Goal: Task Accomplishment & Management: Manage account settings

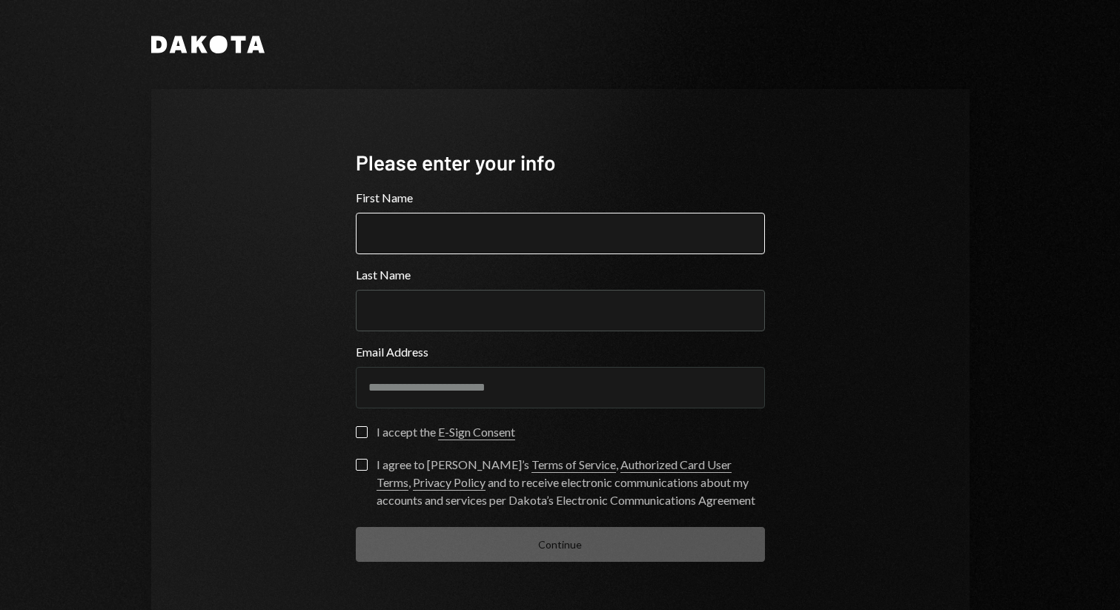
click at [480, 235] on input "First Name" at bounding box center [560, 234] width 409 height 42
type input "*********"
type input "**********"
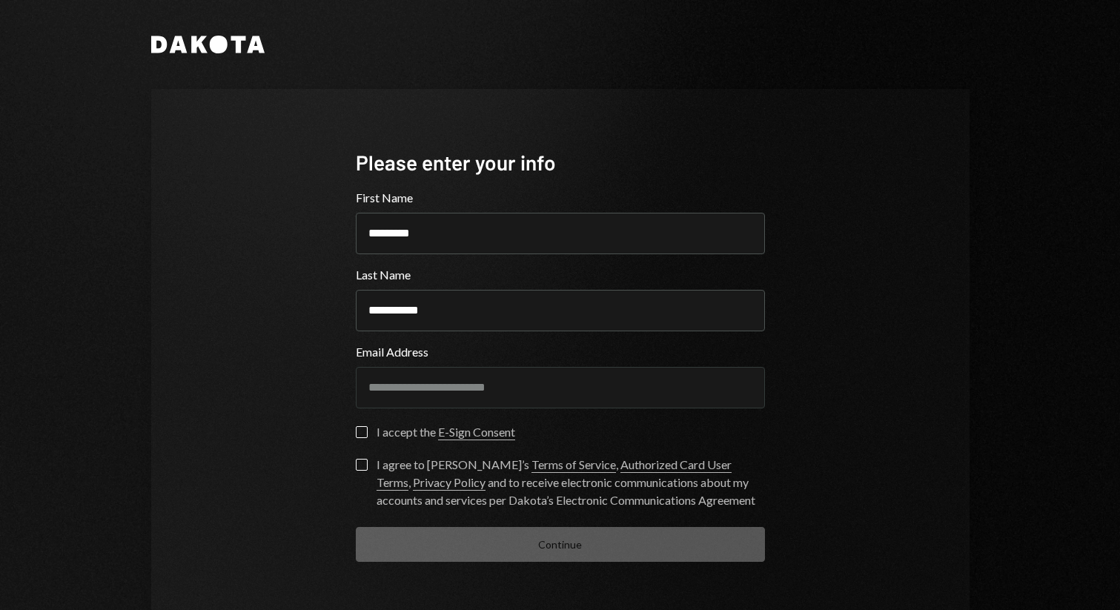
click at [360, 430] on button "I accept the E-Sign Consent" at bounding box center [362, 432] width 12 height 12
click at [360, 464] on button "I agree to Dakota’s Terms of Service , Authorized Card User Terms , Privacy Pol…" at bounding box center [362, 465] width 12 height 12
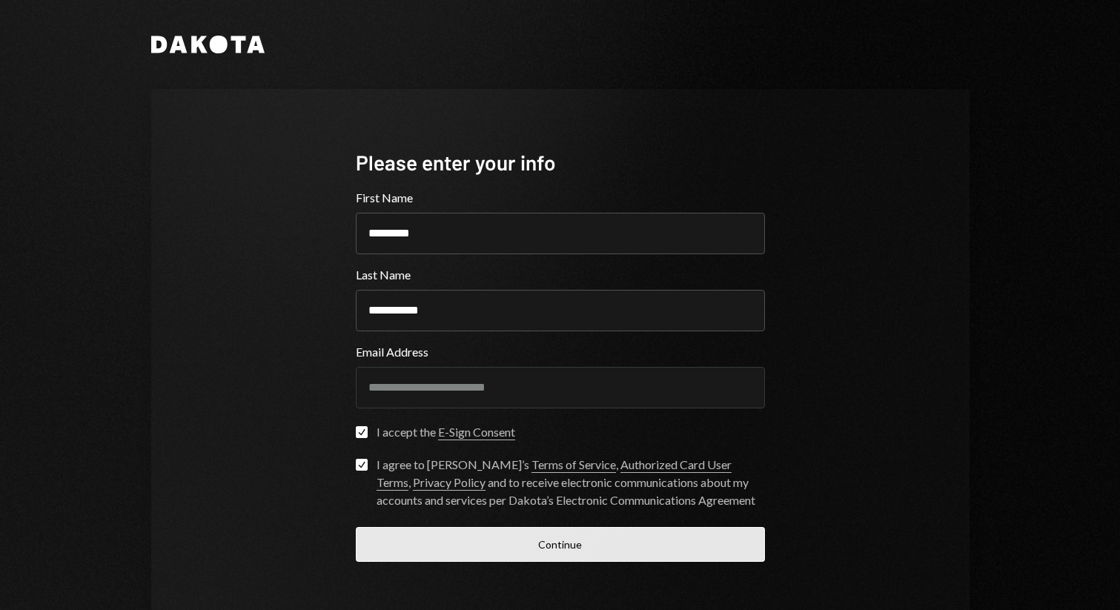
click at [462, 552] on button "Continue" at bounding box center [560, 544] width 409 height 35
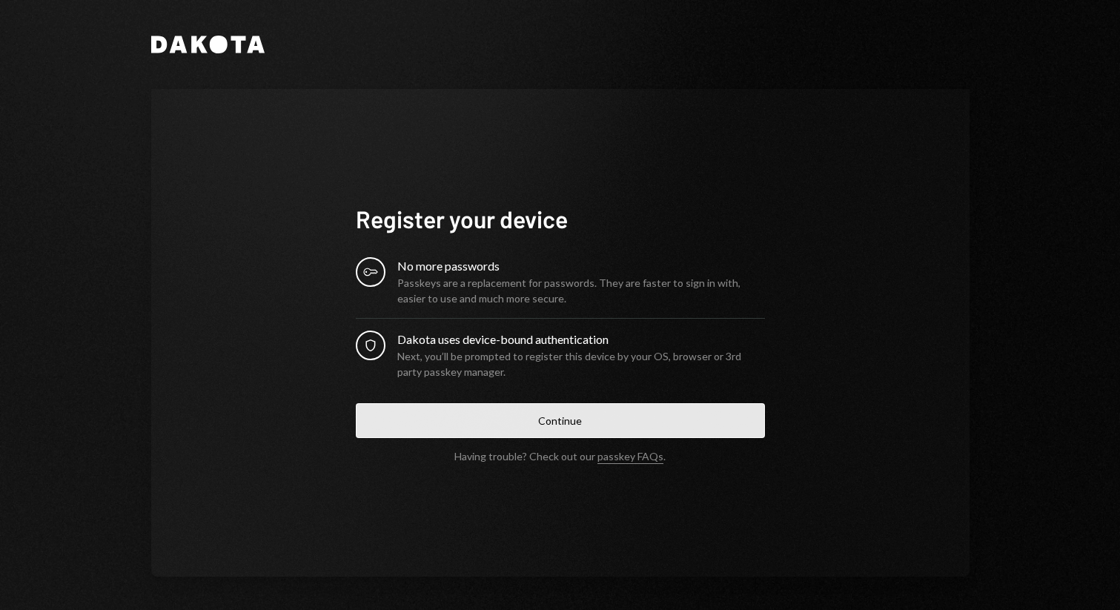
click at [623, 414] on button "Continue" at bounding box center [560, 420] width 409 height 35
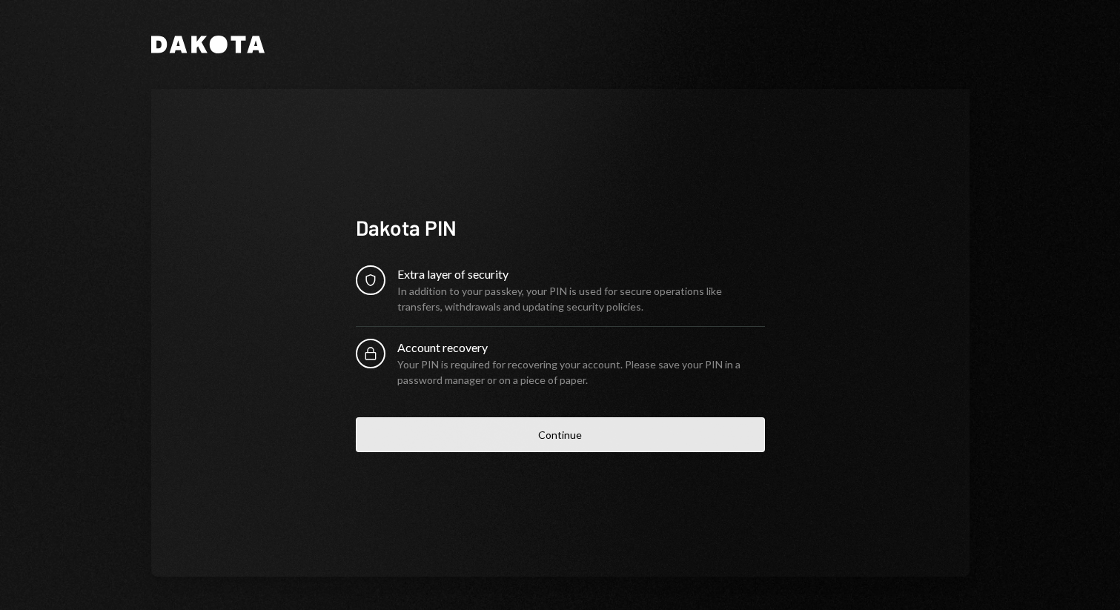
click at [601, 425] on button "Continue" at bounding box center [560, 434] width 409 height 35
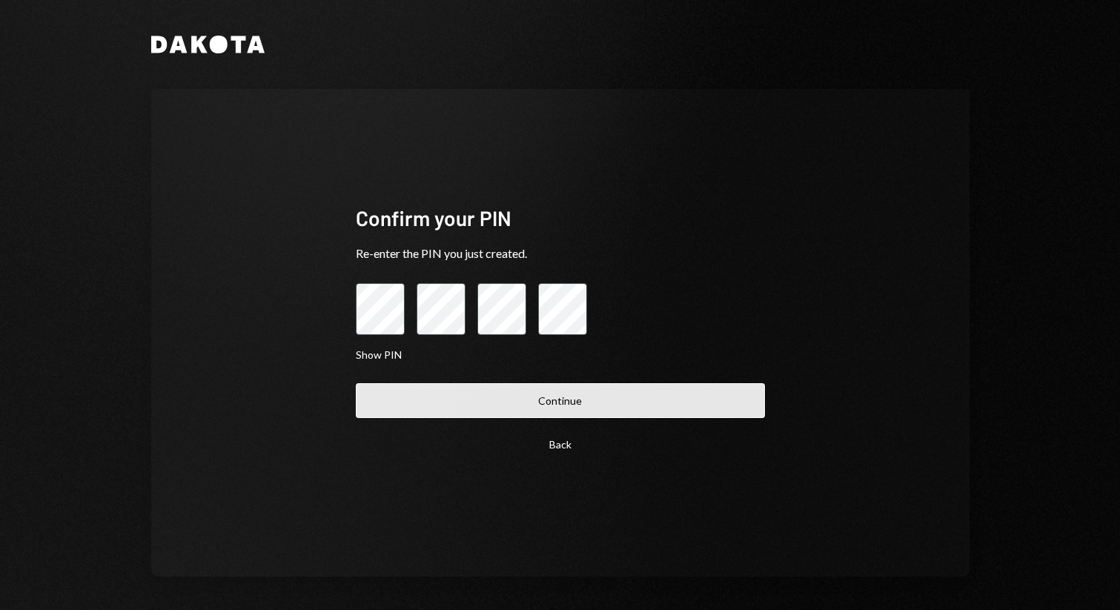
click at [666, 406] on button "Continue" at bounding box center [560, 400] width 409 height 35
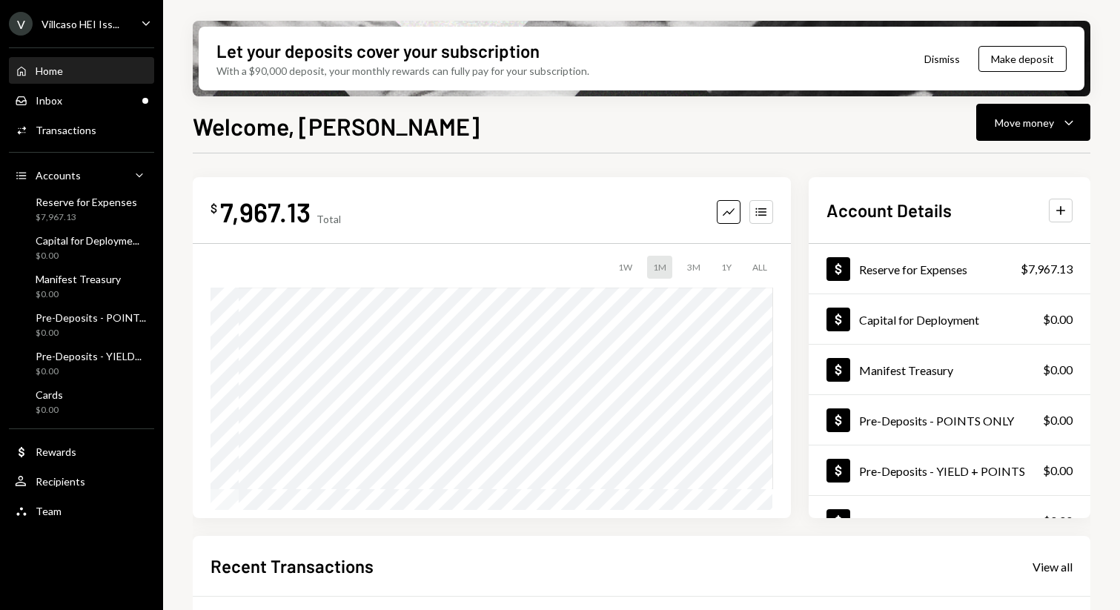
click at [948, 58] on button "Dismiss" at bounding box center [942, 59] width 73 height 35
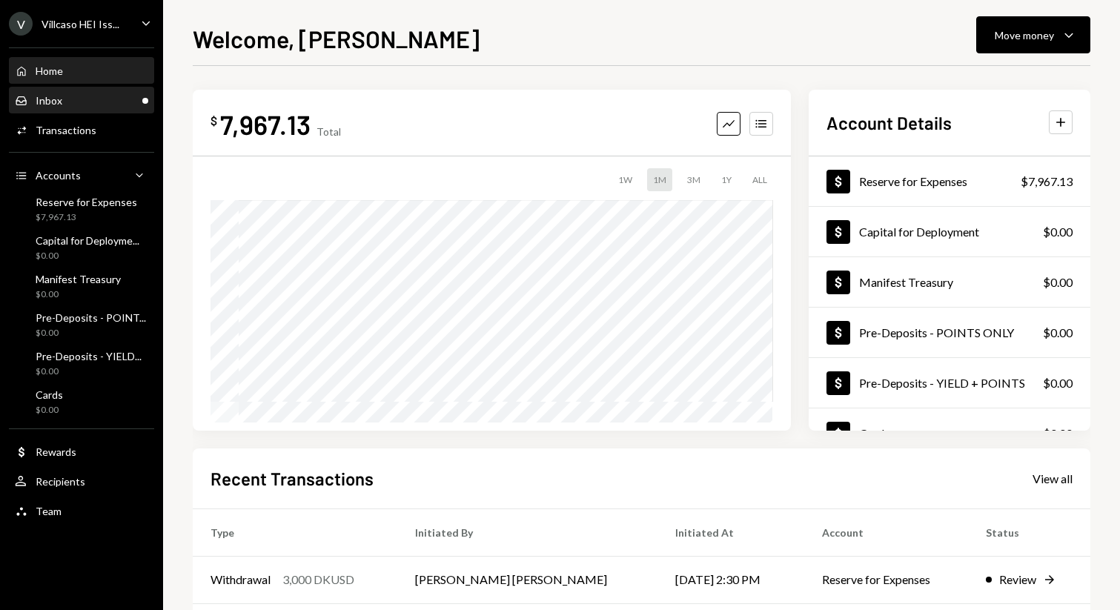
click at [110, 98] on div "Inbox Inbox" at bounding box center [81, 100] width 133 height 13
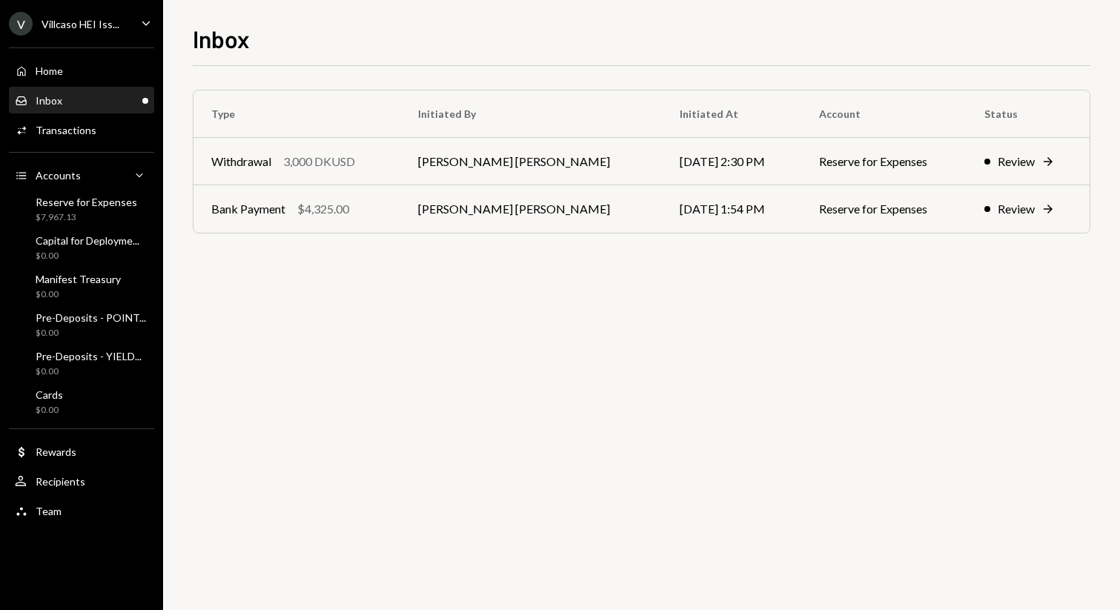
click at [140, 15] on icon "Caret Down" at bounding box center [146, 23] width 16 height 16
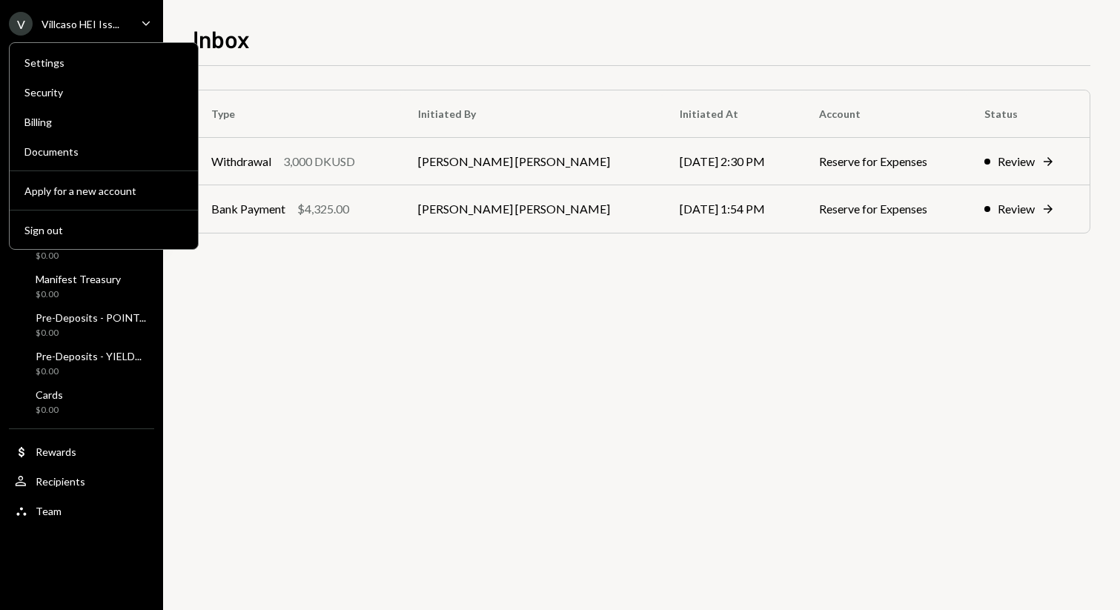
click at [241, 22] on div "Inbox" at bounding box center [642, 37] width 898 height 33
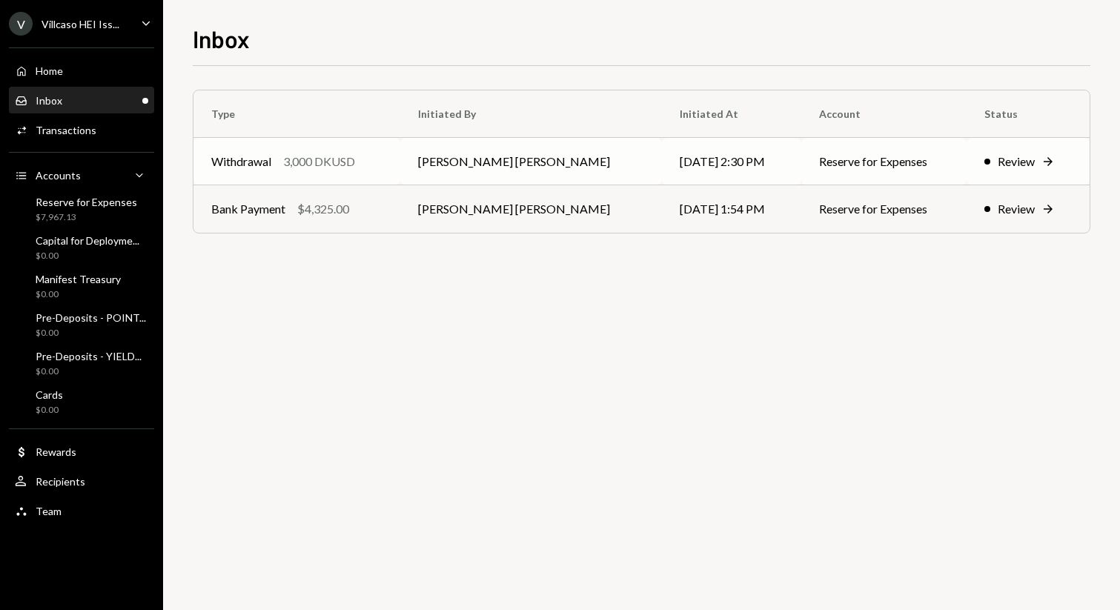
click at [1008, 156] on div "Review" at bounding box center [1016, 162] width 37 height 18
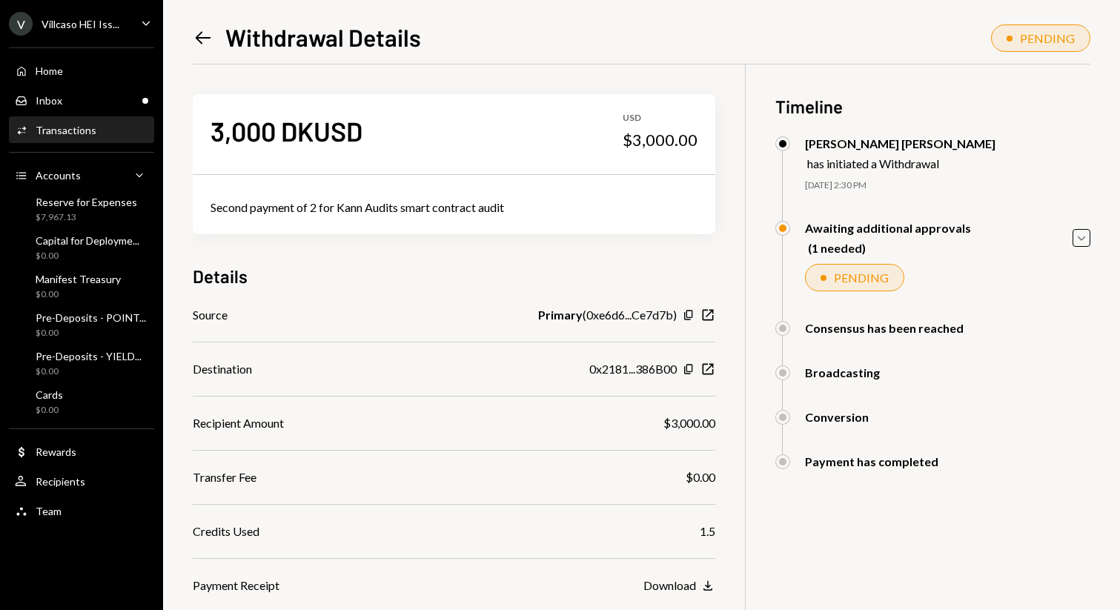
scroll to position [114, 0]
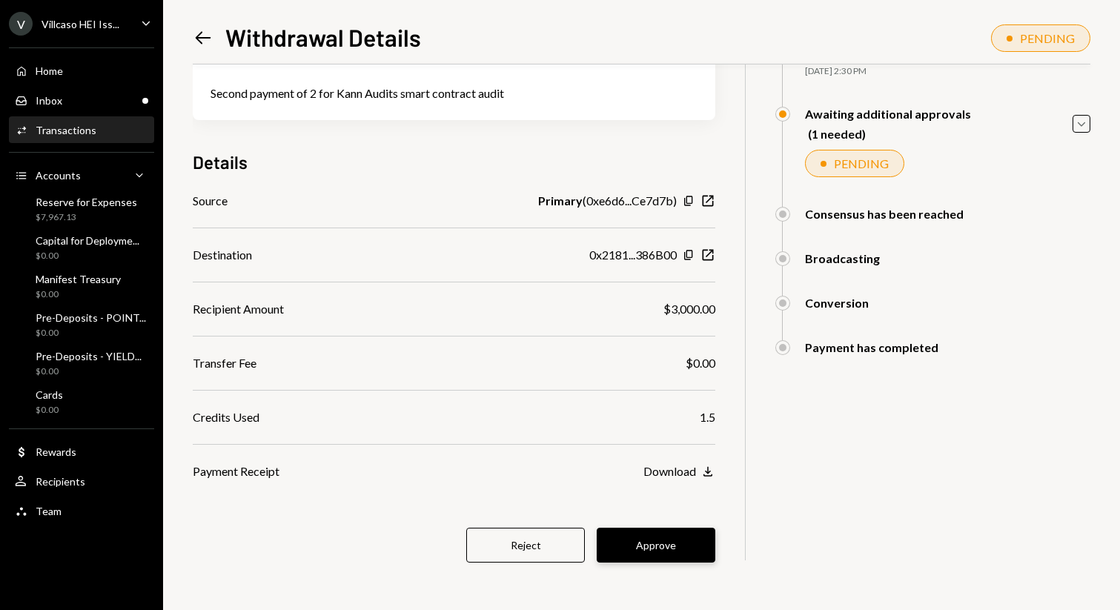
click at [682, 549] on button "Approve" at bounding box center [656, 545] width 119 height 35
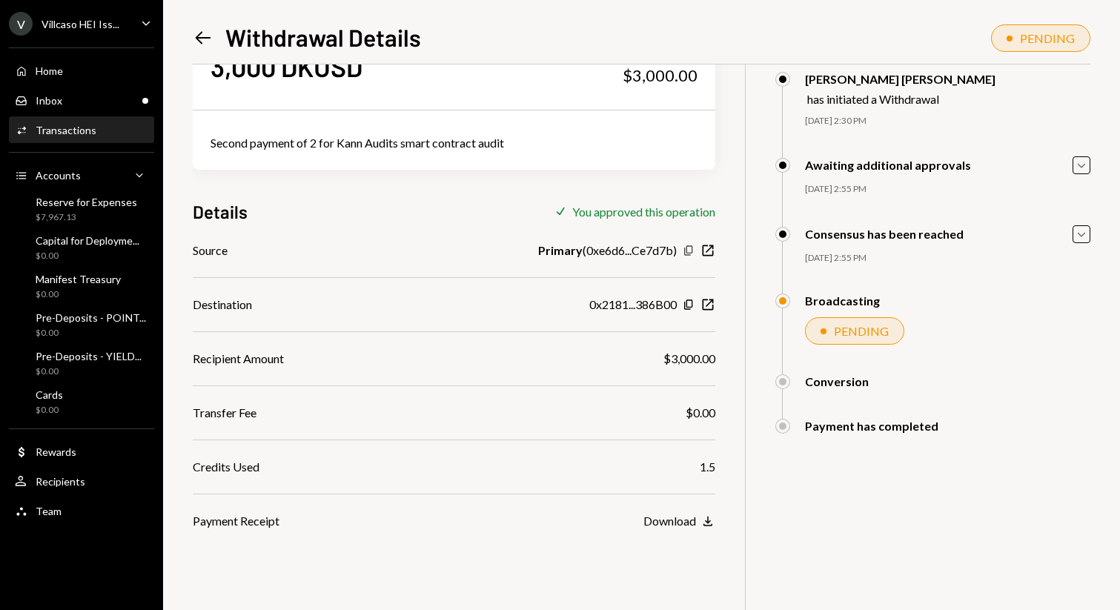
scroll to position [0, 0]
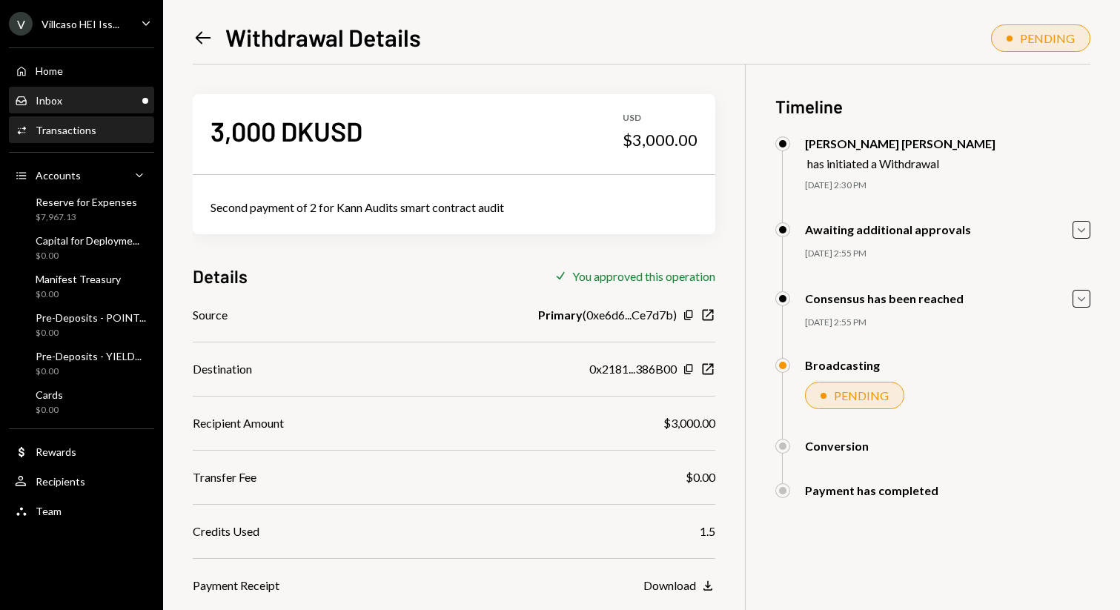
click at [102, 98] on div "Inbox Inbox" at bounding box center [81, 100] width 133 height 13
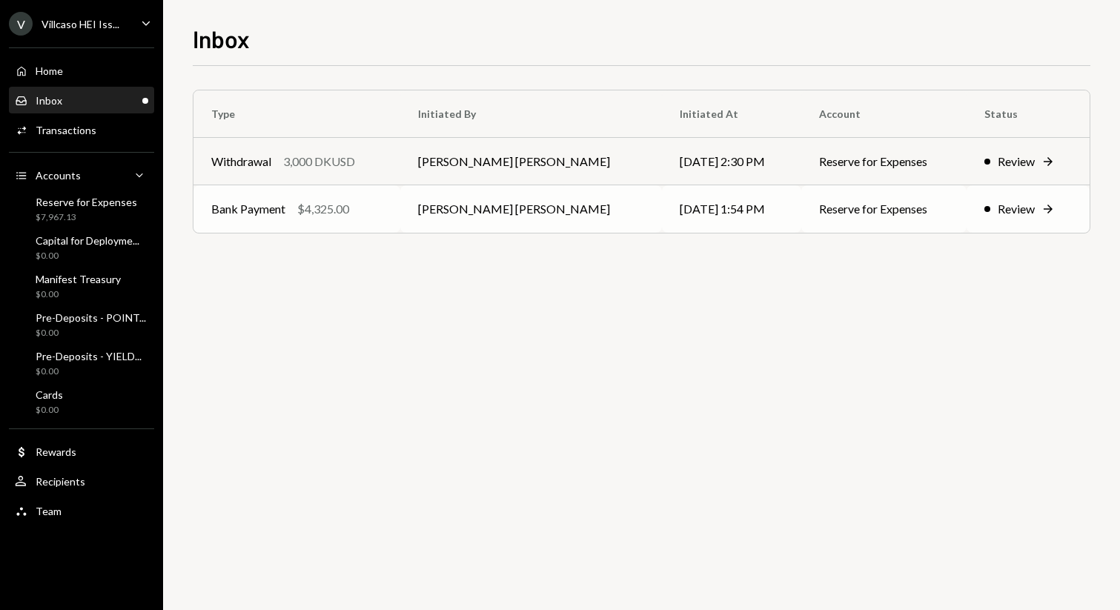
click at [1014, 206] on div "Review" at bounding box center [1016, 209] width 37 height 18
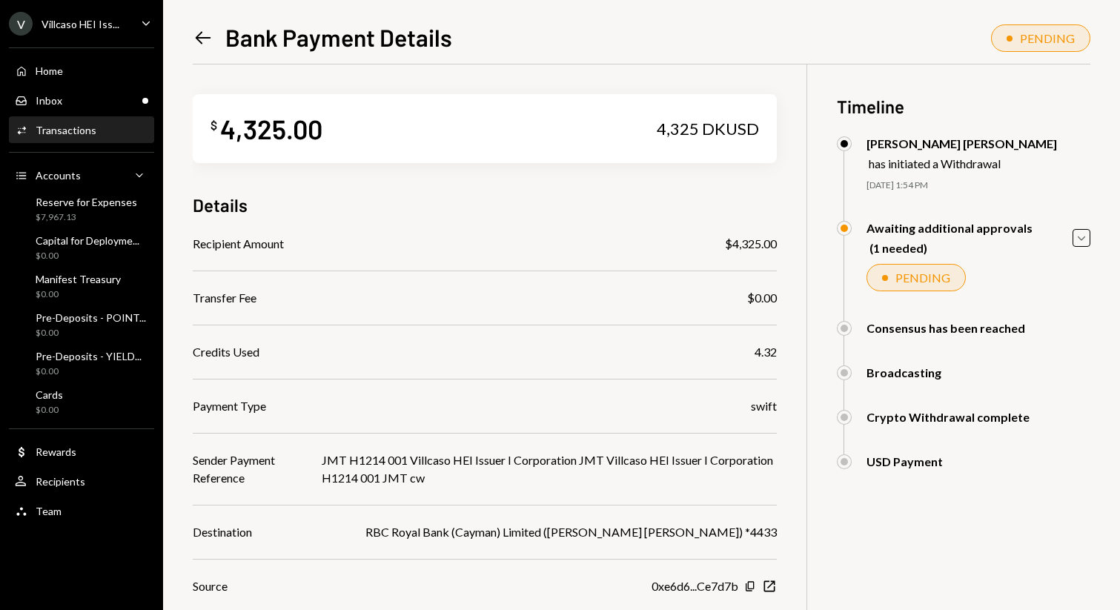
scroll to position [169, 0]
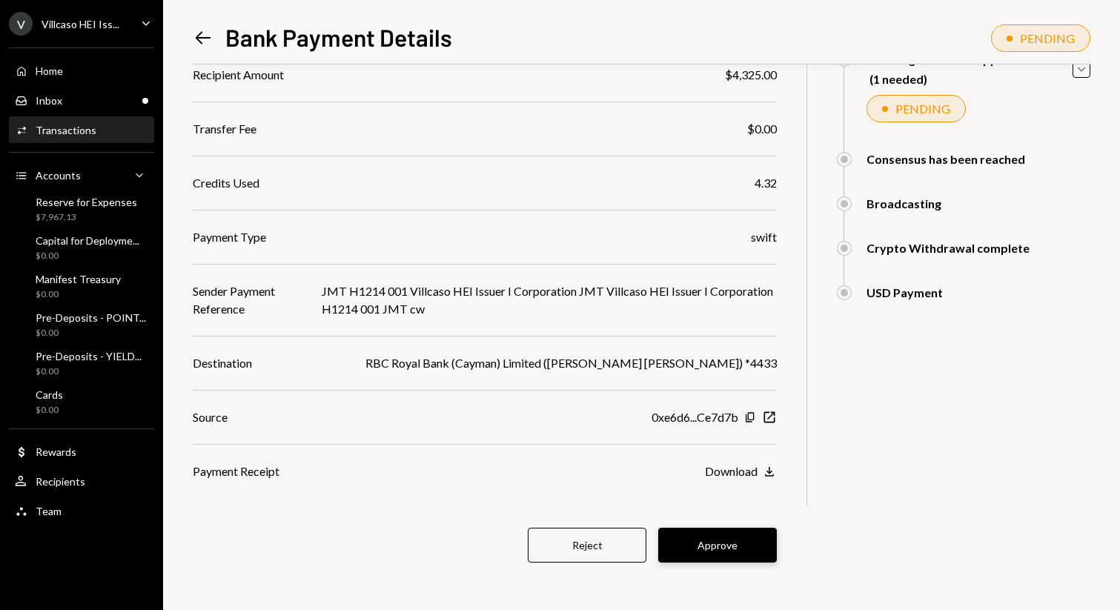
click at [748, 552] on button "Approve" at bounding box center [717, 545] width 119 height 35
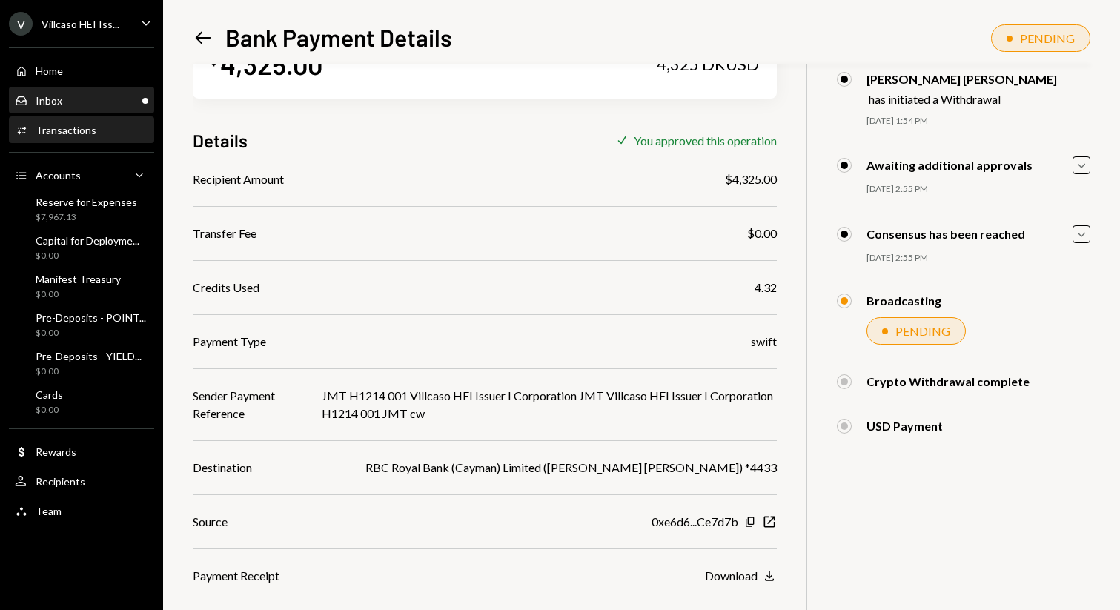
click at [70, 90] on div "Inbox Inbox" at bounding box center [81, 100] width 133 height 25
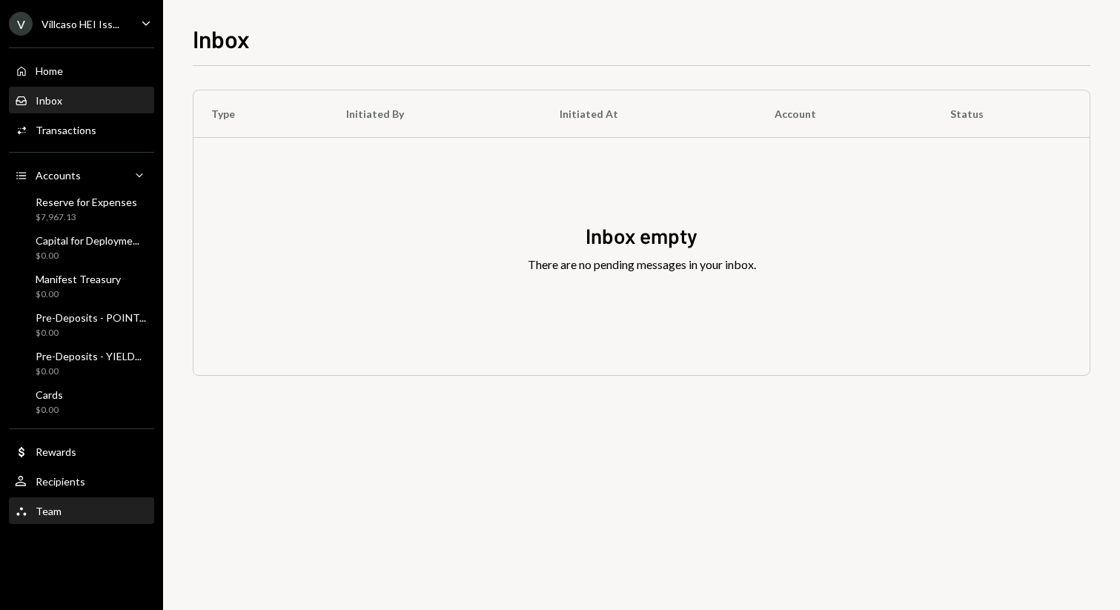
click at [71, 505] on div "Team Team" at bounding box center [81, 511] width 133 height 13
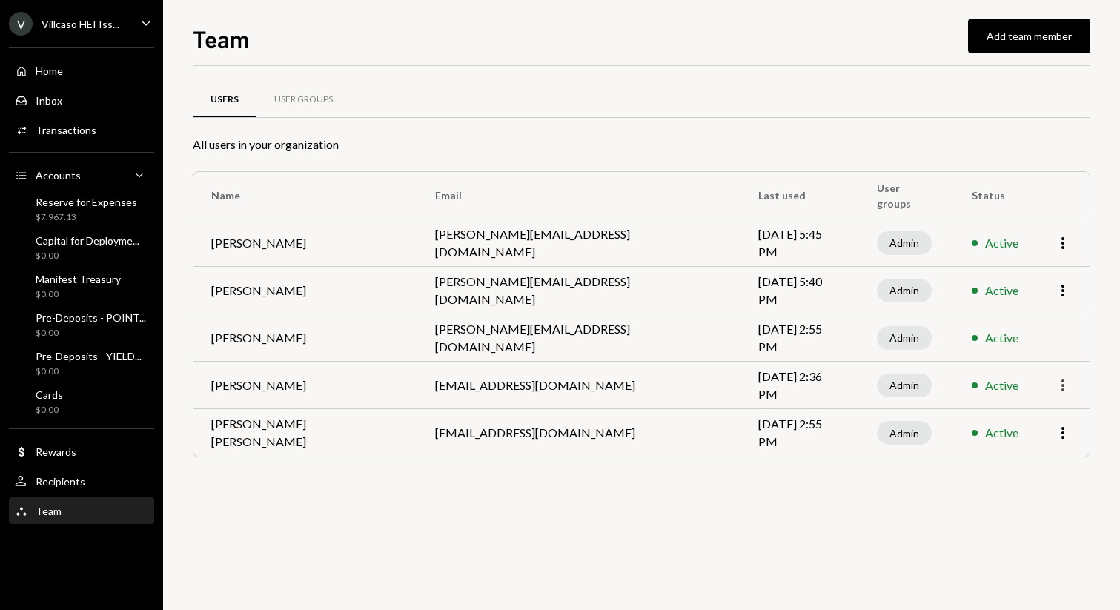
click at [1063, 383] on icon "More" at bounding box center [1063, 386] width 18 height 18
click at [1041, 444] on div "Remove" at bounding box center [1029, 443] width 74 height 26
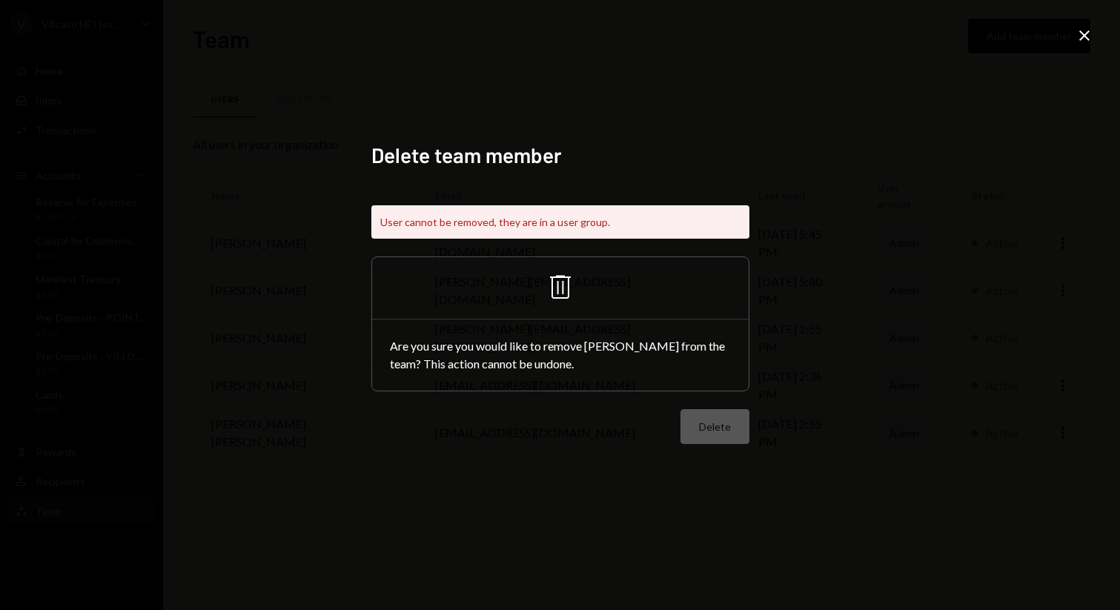
click at [555, 280] on icon "Trash" at bounding box center [561, 287] width 36 height 36
click at [711, 423] on div "Delete" at bounding box center [560, 426] width 378 height 35
click at [542, 361] on div "Are you sure you would like to remove Nathaniel Sokoll-Ward from the team? This…" at bounding box center [560, 355] width 377 height 71
click at [559, 220] on div "User cannot be removed, they are in a user group." at bounding box center [560, 221] width 378 height 33
click at [560, 291] on icon "Trash" at bounding box center [561, 287] width 36 height 36
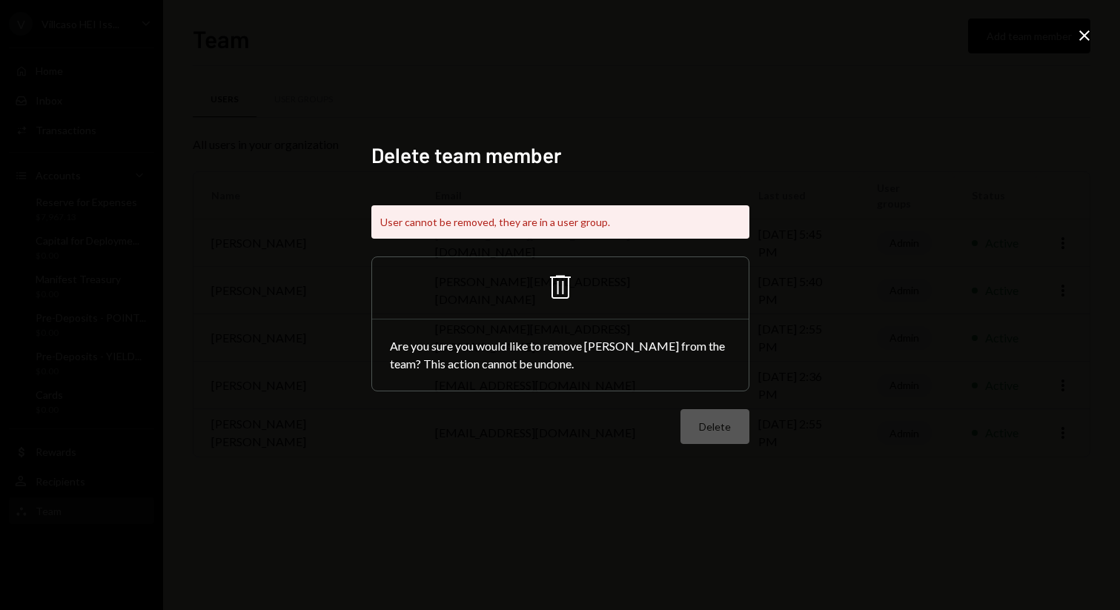
click at [560, 291] on icon "Trash" at bounding box center [561, 287] width 36 height 36
click at [1086, 40] on icon "Close" at bounding box center [1085, 36] width 18 height 18
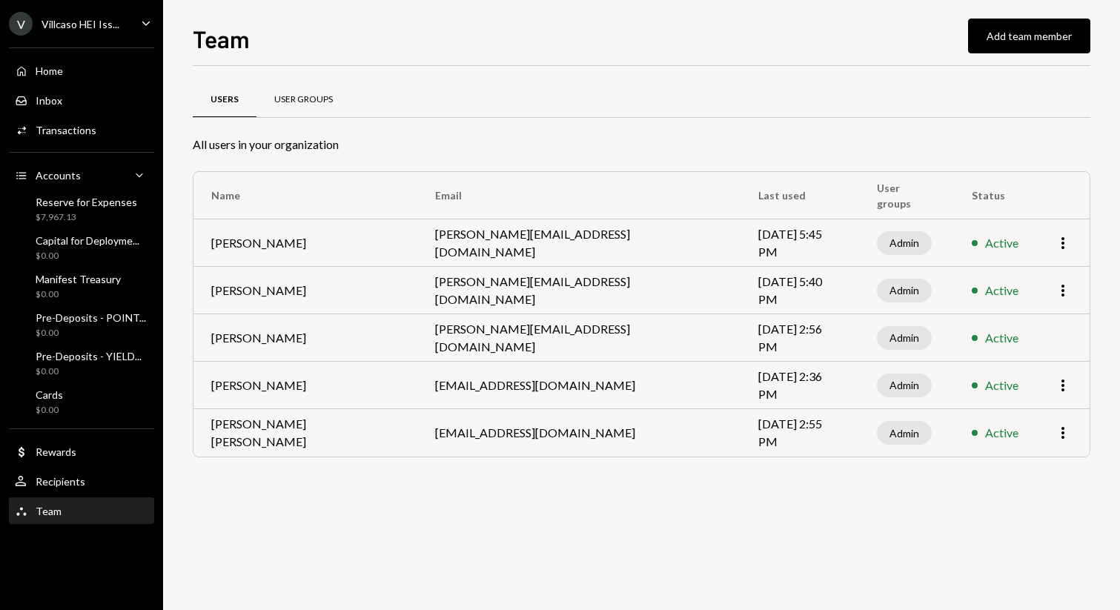
click at [301, 87] on div "User Groups" at bounding box center [303, 100] width 94 height 36
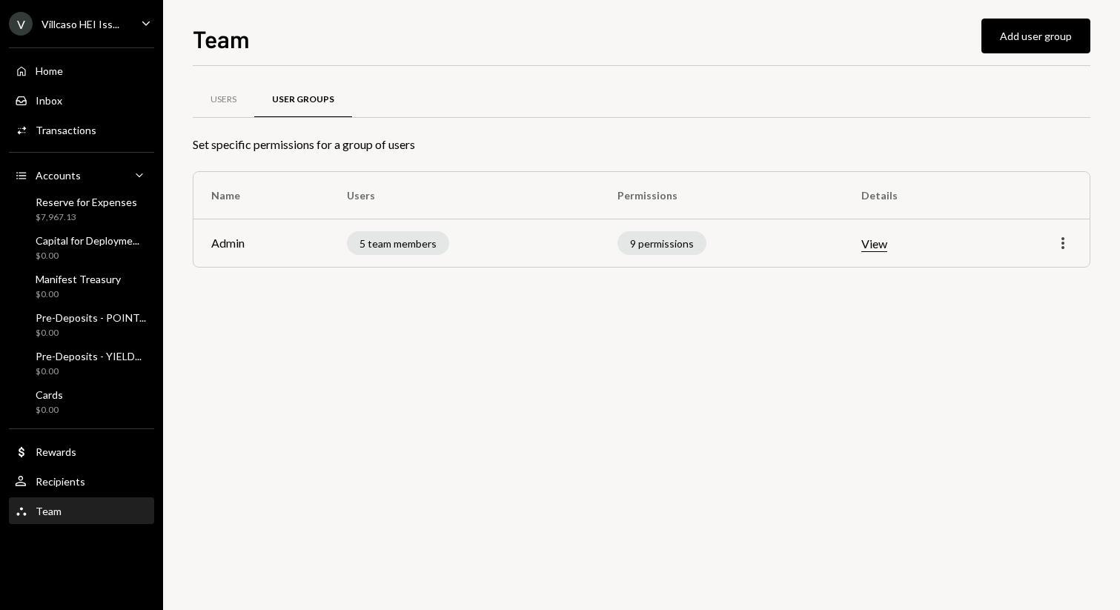
click at [1057, 242] on icon "More" at bounding box center [1063, 243] width 18 height 18
click at [987, 226] on td "More" at bounding box center [1037, 242] width 105 height 47
click at [1061, 245] on icon "More" at bounding box center [1063, 243] width 18 height 18
click at [1019, 287] on div "Edit" at bounding box center [1029, 275] width 74 height 26
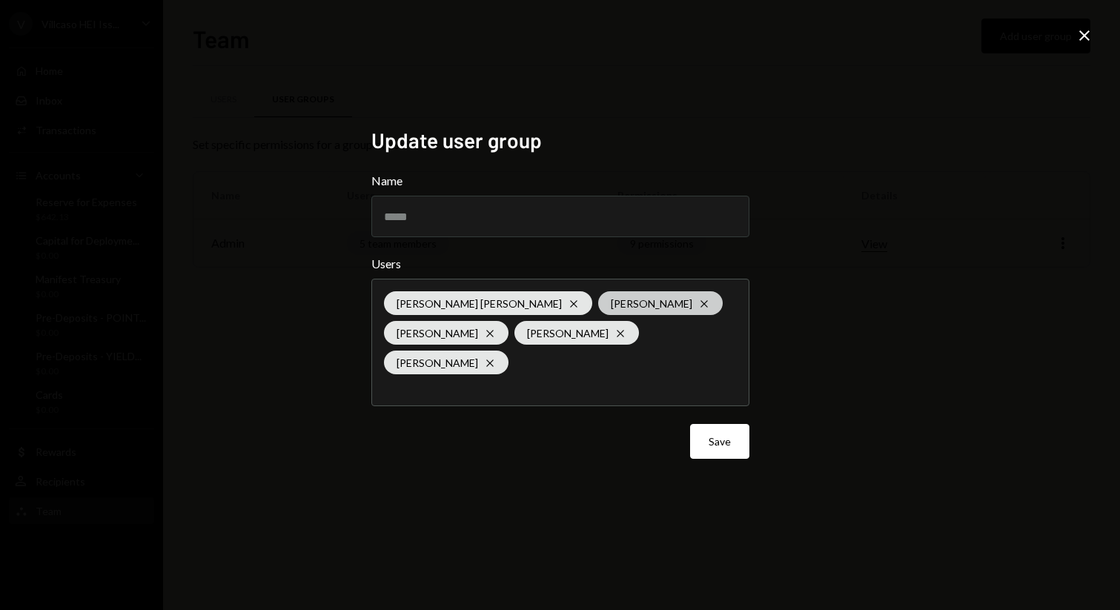
click at [701, 300] on icon at bounding box center [704, 303] width 7 height 7
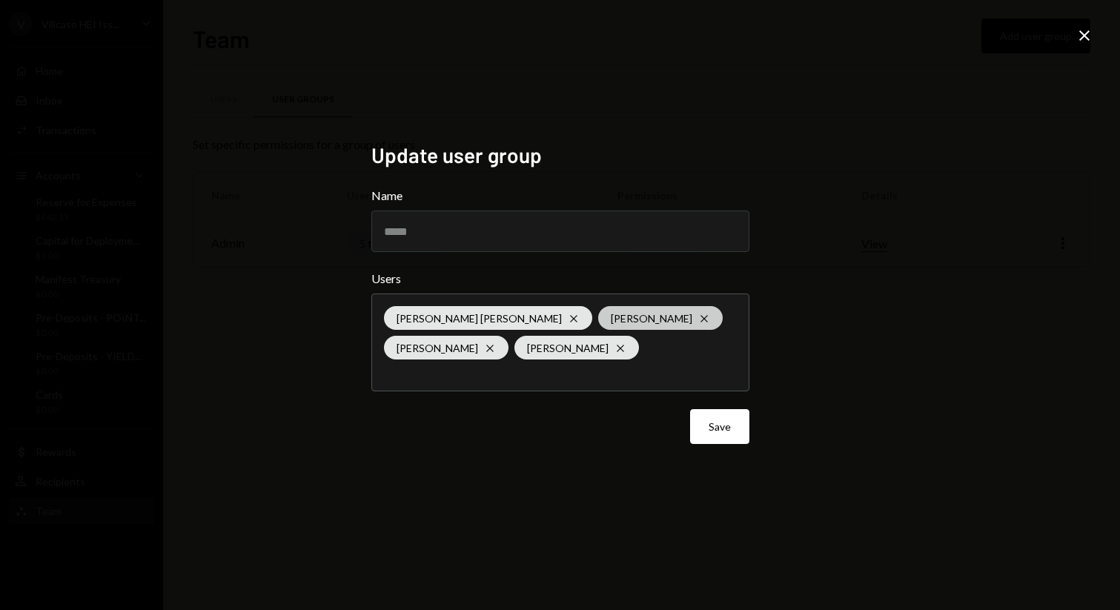
click at [698, 313] on icon "Cross" at bounding box center [704, 319] width 12 height 12
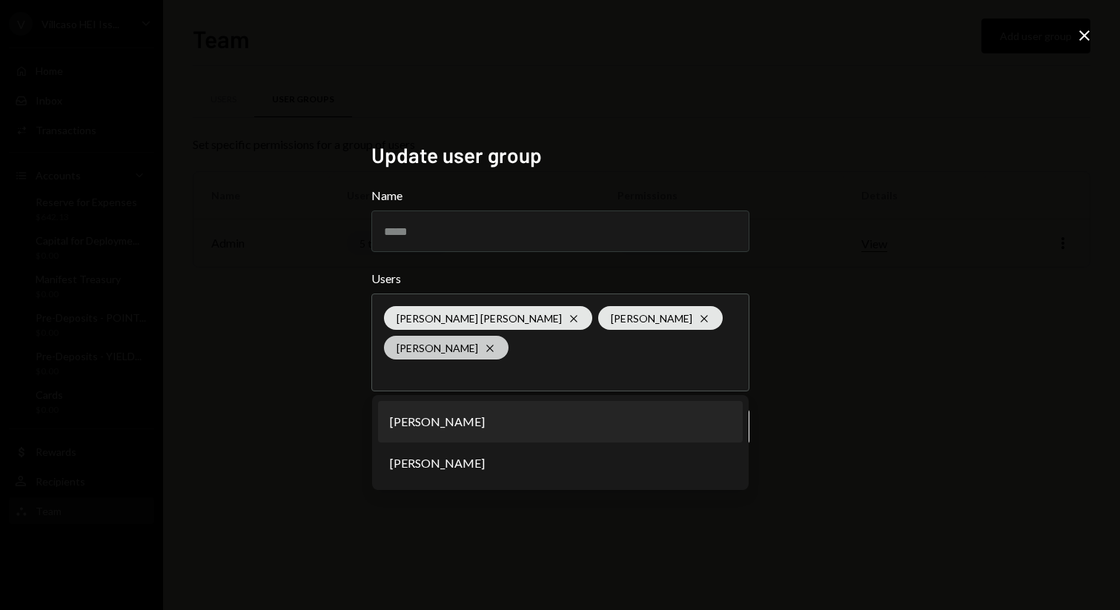
click at [496, 346] on icon "Cross" at bounding box center [490, 348] width 12 height 12
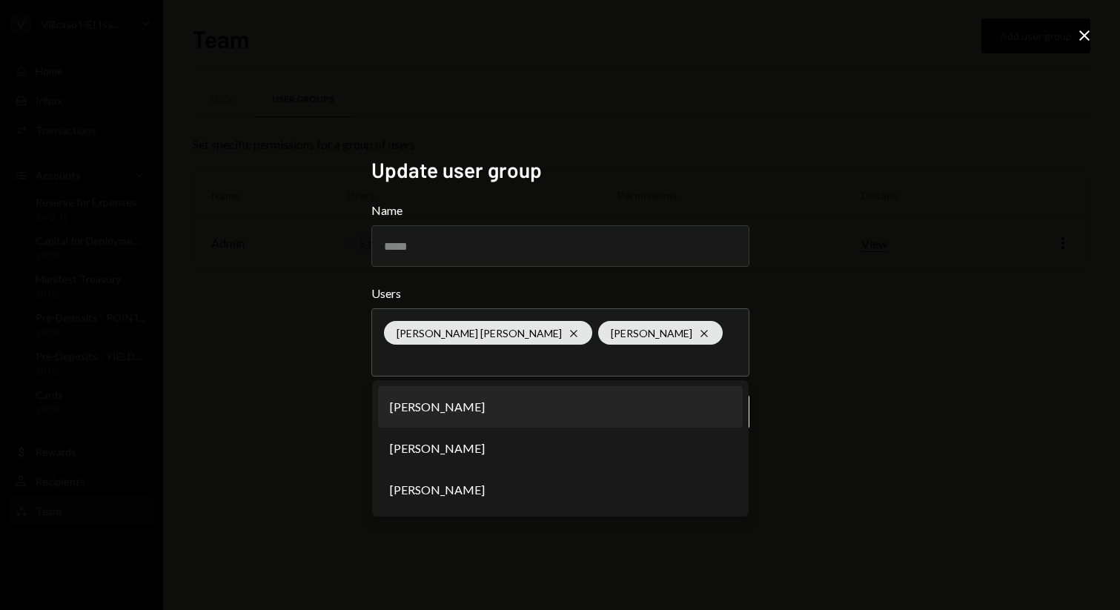
click at [838, 325] on div "Update user group Name ***** Users Robert Valentine Lee Cross Darragh Murphy Cr…" at bounding box center [560, 305] width 1120 height 610
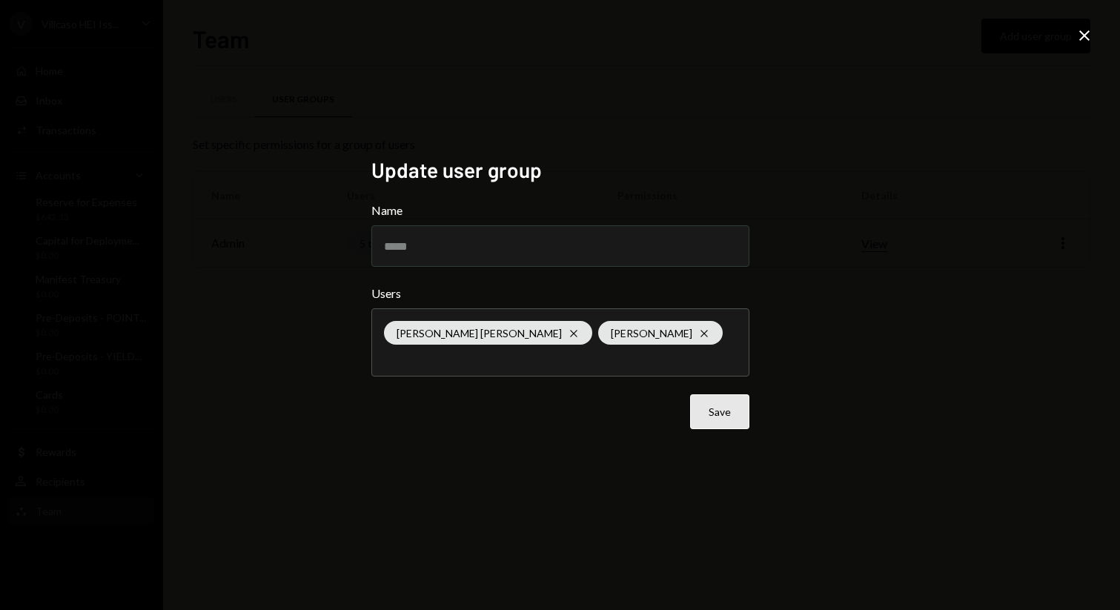
click at [732, 414] on button "Save" at bounding box center [719, 411] width 59 height 35
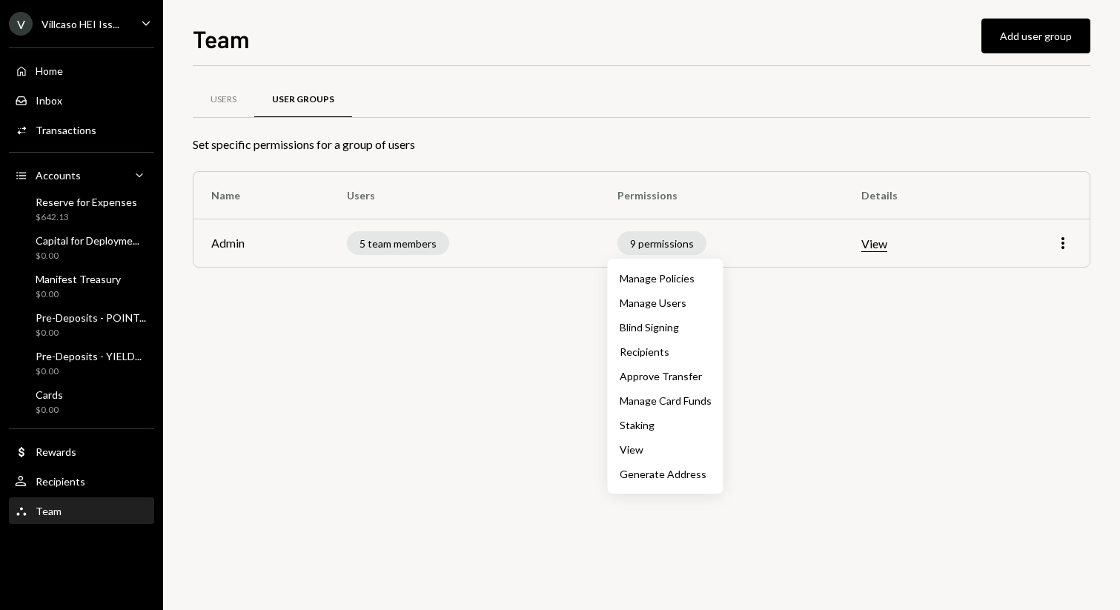
click at [640, 282] on div "Manage Policies" at bounding box center [666, 279] width 92 height 16
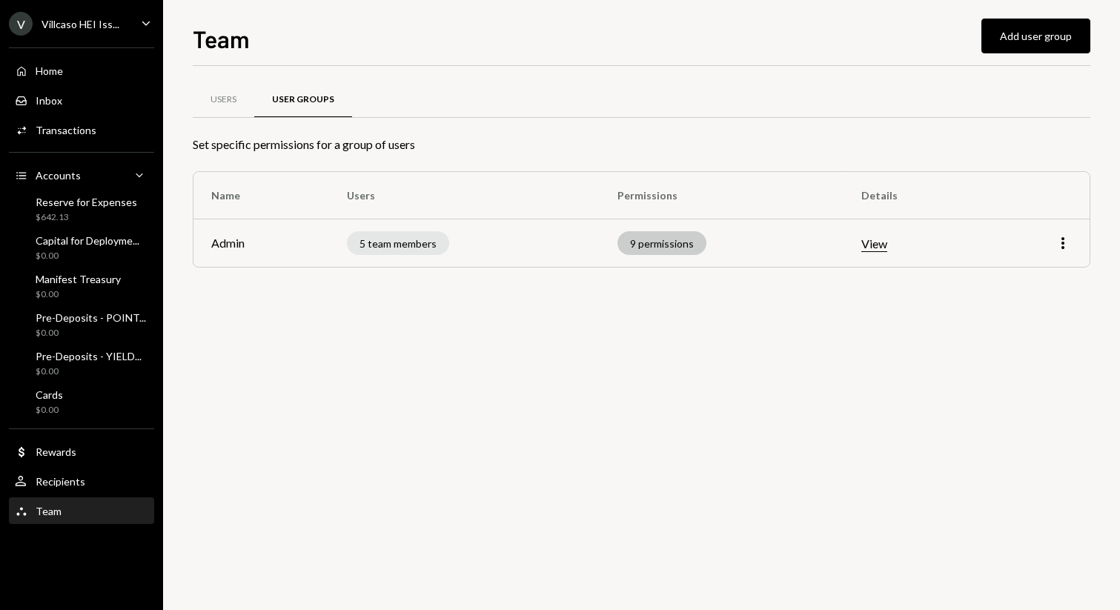
click at [662, 241] on div "9 permissions" at bounding box center [662, 243] width 89 height 24
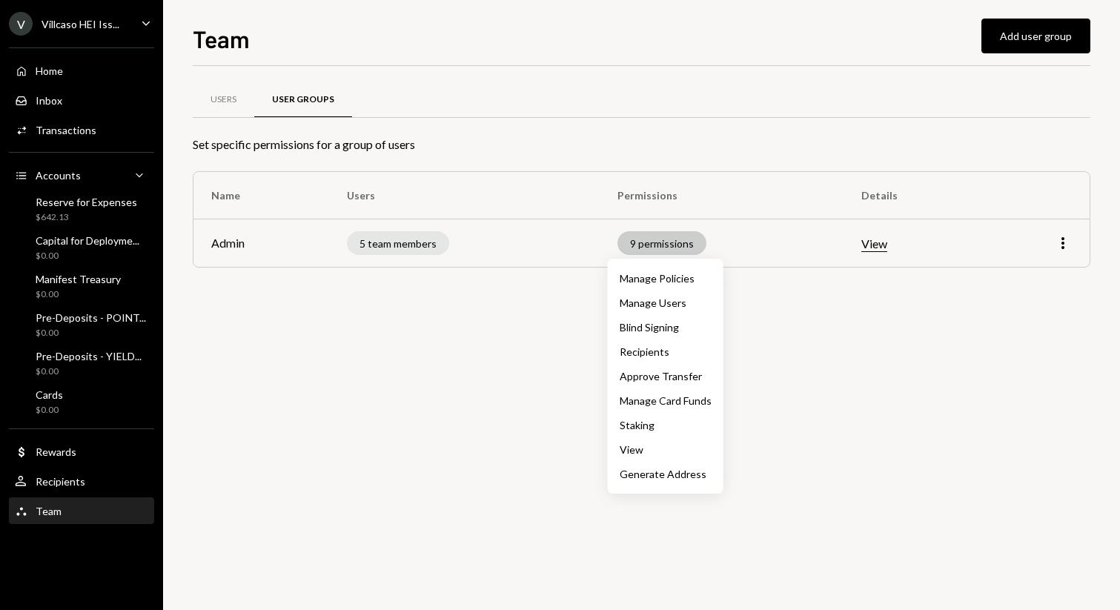
click at [664, 243] on div "9 permissions" at bounding box center [662, 243] width 89 height 24
click at [635, 423] on div "Staking" at bounding box center [666, 425] width 92 height 16
click at [649, 403] on div "Manage Card Funds" at bounding box center [666, 401] width 92 height 16
click at [653, 338] on div "Manage Policies Manage Users Blind Signing Recipients Approve Transfer Manage C…" at bounding box center [666, 376] width 92 height 211
click at [655, 273] on div "Manage Policies" at bounding box center [666, 279] width 92 height 16
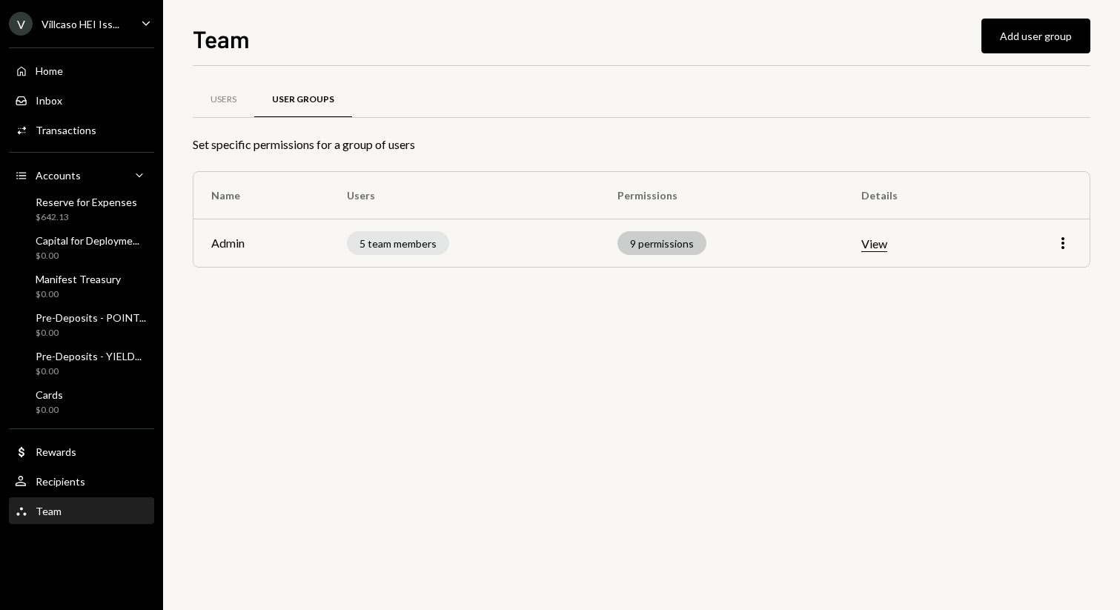
click at [652, 242] on div "9 permissions" at bounding box center [662, 243] width 89 height 24
click at [631, 240] on div "9 permissions" at bounding box center [662, 243] width 89 height 24
click at [1062, 246] on icon "More" at bounding box center [1063, 243] width 18 height 18
click at [1033, 274] on div "Edit" at bounding box center [1029, 275] width 74 height 26
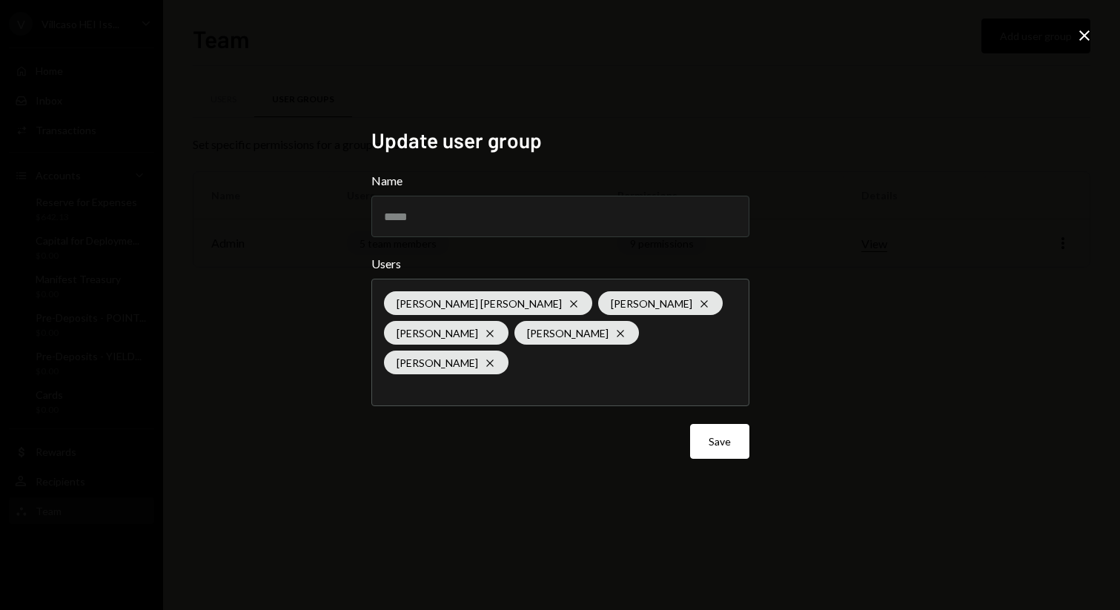
click at [1090, 33] on icon "Close" at bounding box center [1085, 36] width 18 height 18
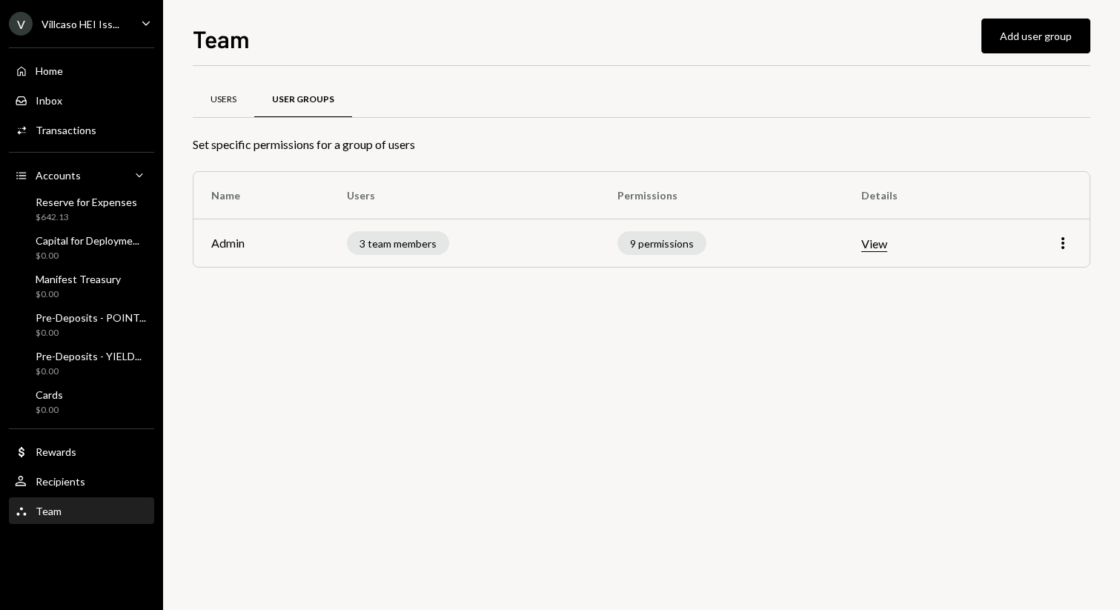
click at [226, 92] on div "Users" at bounding box center [224, 100] width 62 height 36
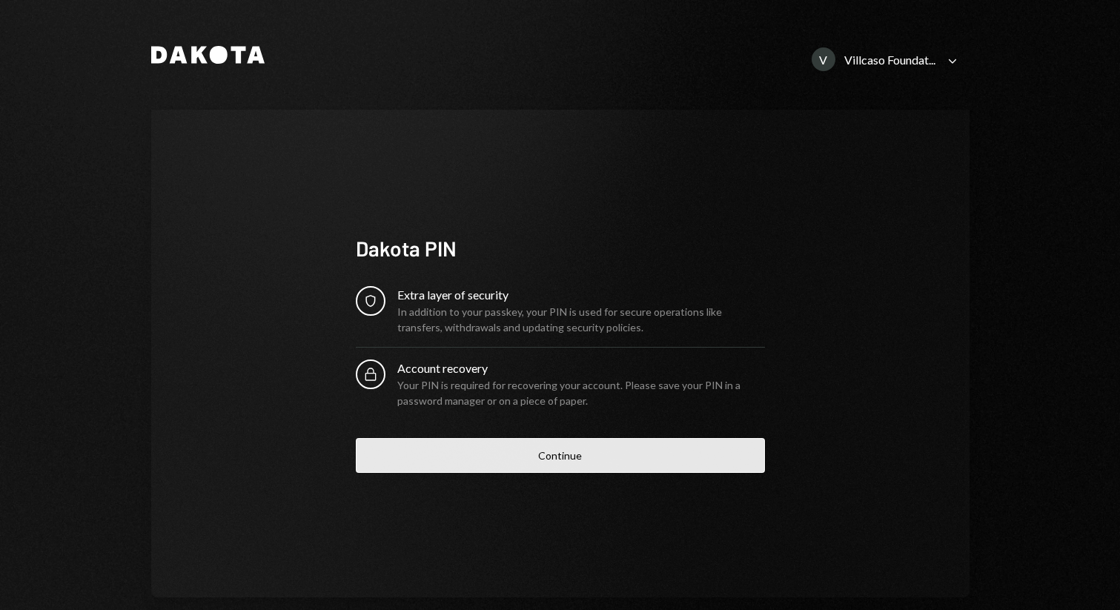
click at [577, 454] on button "Continue" at bounding box center [560, 455] width 409 height 35
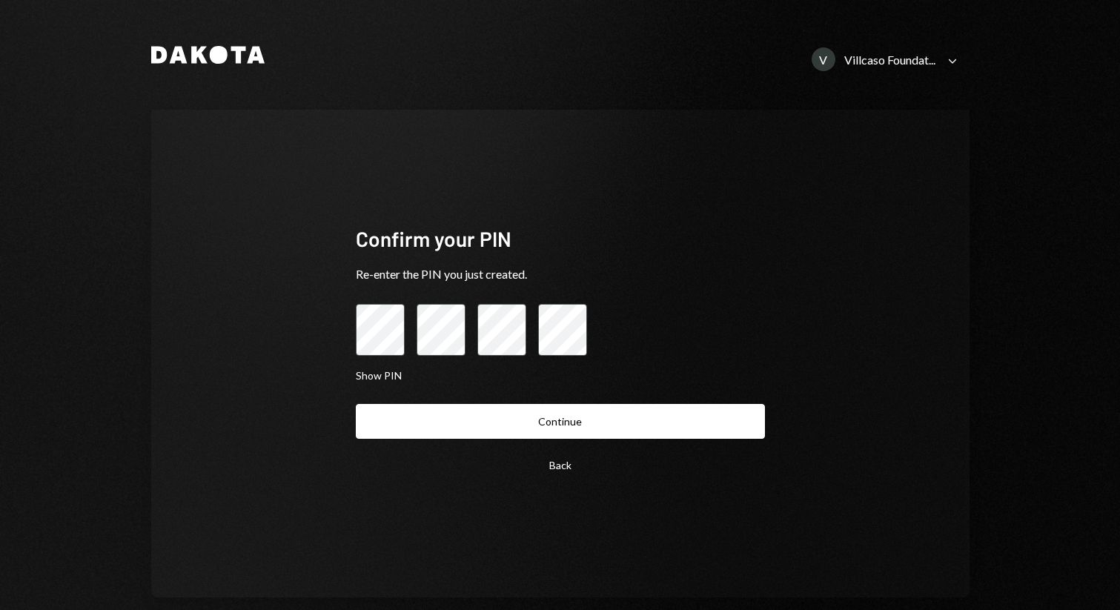
click at [356, 404] on button "Continue" at bounding box center [560, 421] width 409 height 35
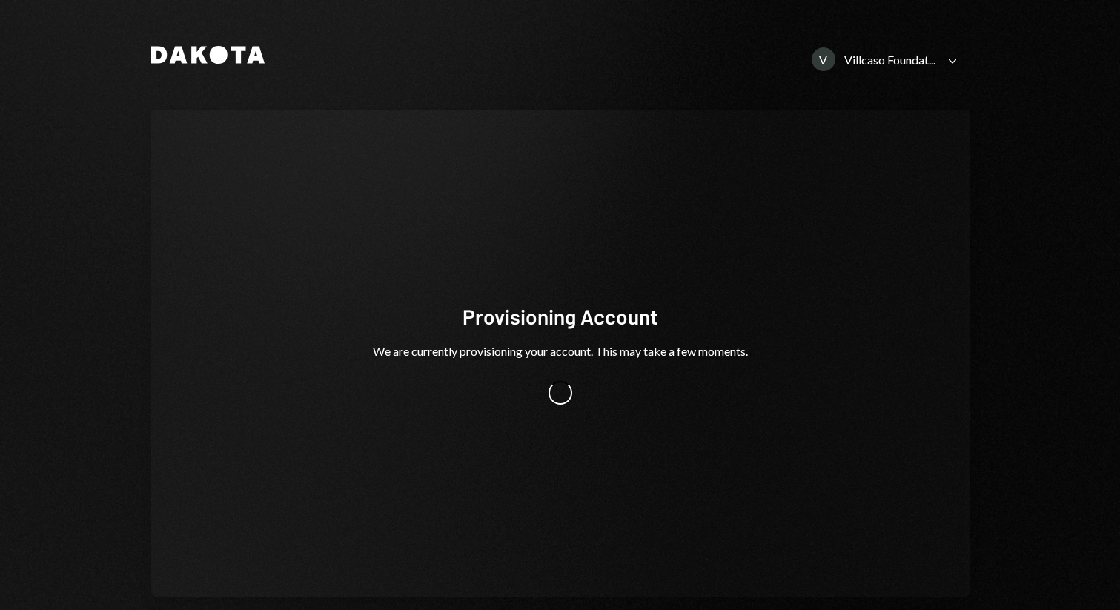
click at [944, 59] on icon "Caret Down" at bounding box center [952, 61] width 16 height 16
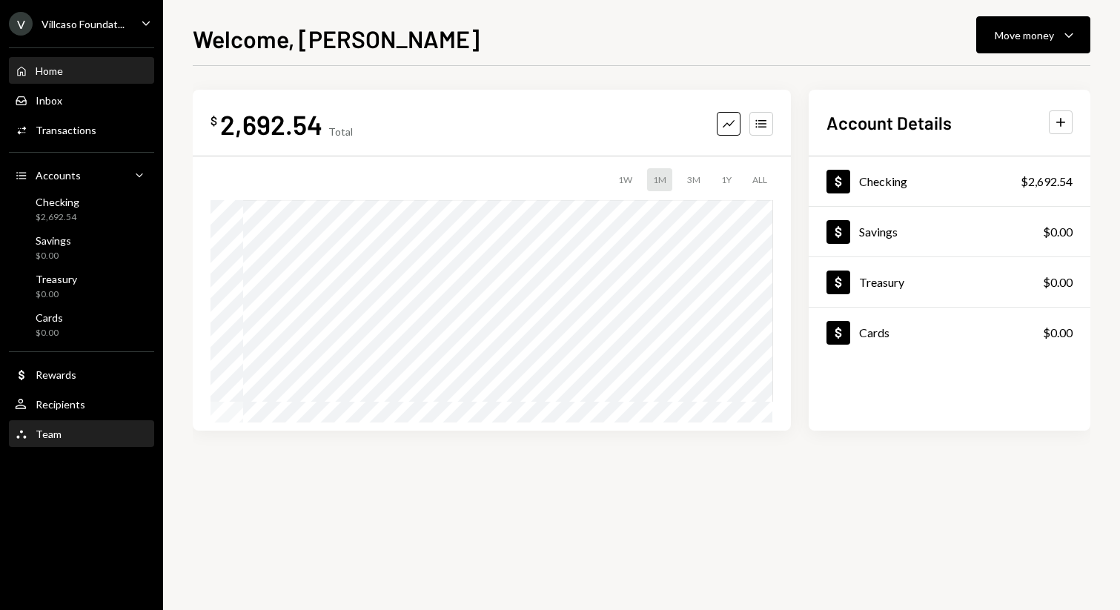
click at [80, 430] on div "Team Team" at bounding box center [81, 434] width 133 height 13
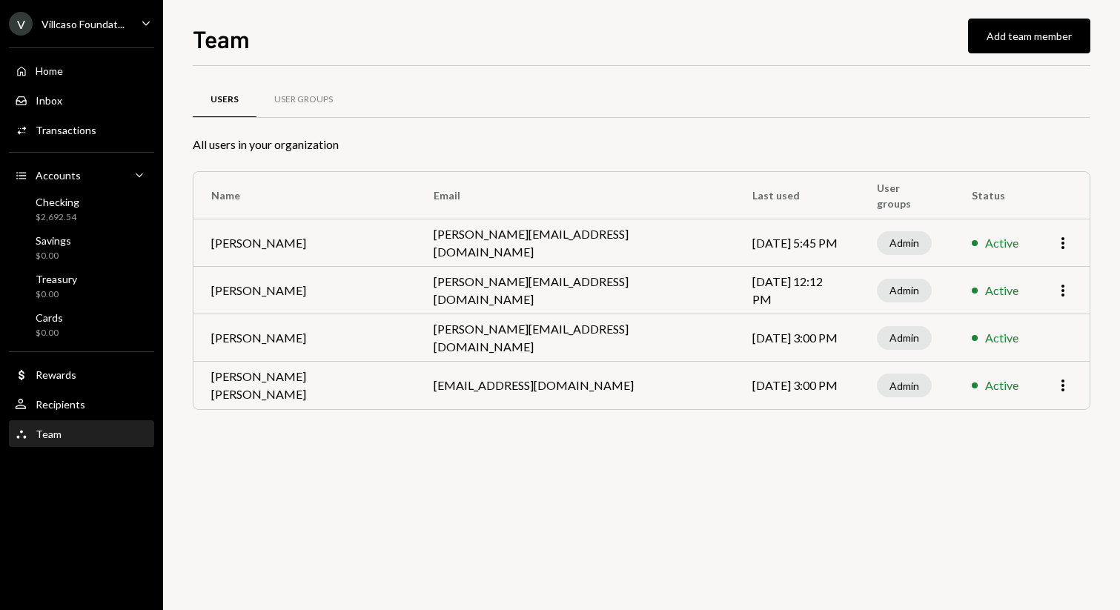
click at [132, 24] on div "V Villcaso Foundat... Caret Down" at bounding box center [81, 24] width 163 height 24
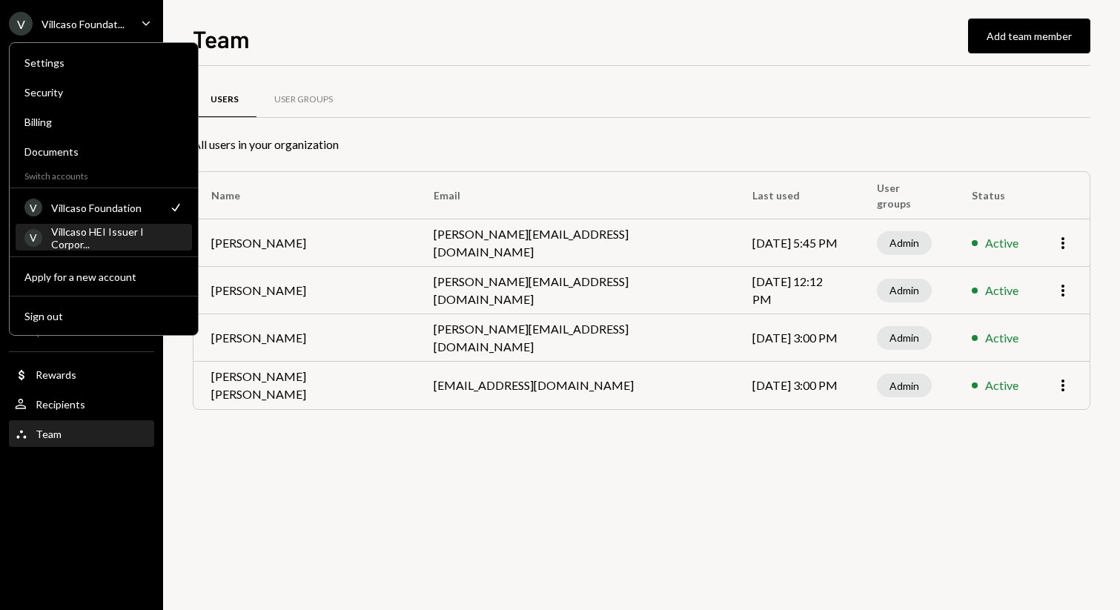
click at [107, 240] on div "Villcaso HEI Issuer I Corpor..." at bounding box center [117, 237] width 132 height 25
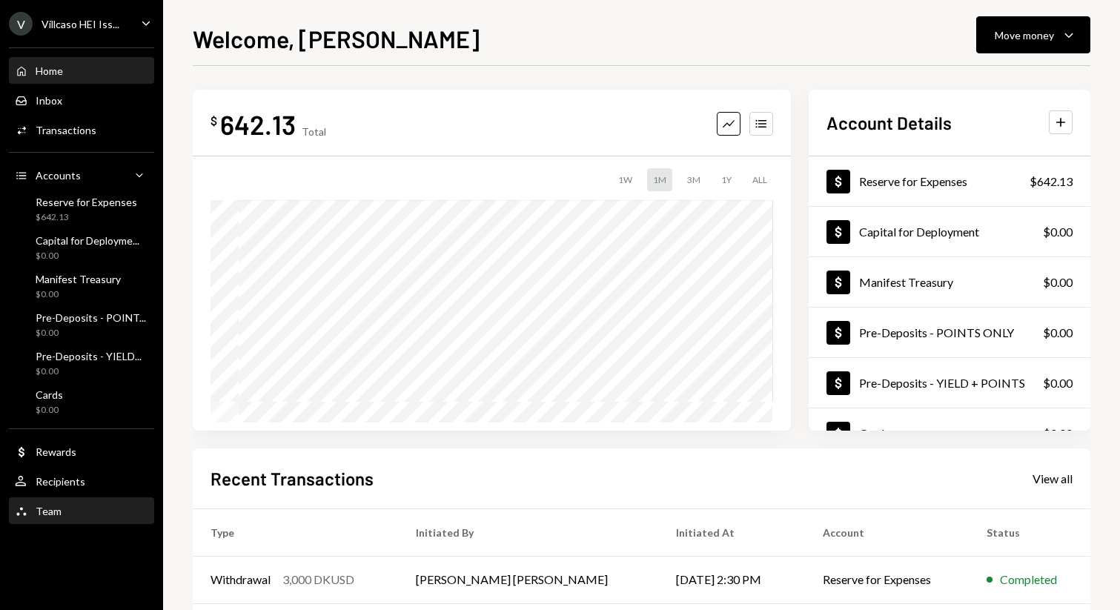
click at [64, 510] on div "Team Team" at bounding box center [81, 511] width 133 height 13
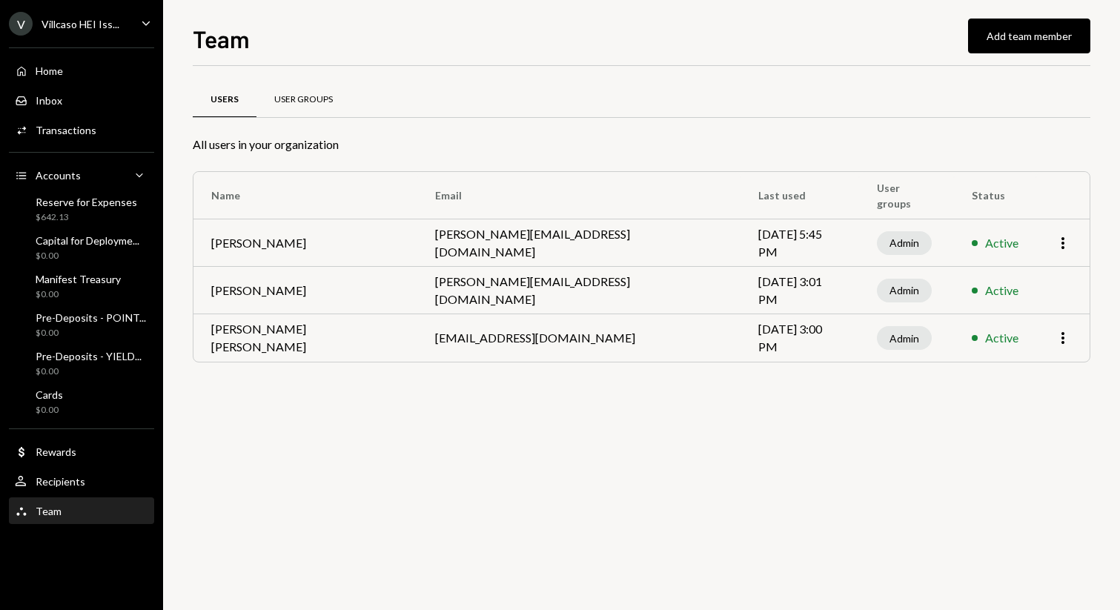
click at [292, 96] on div "User Groups" at bounding box center [303, 99] width 59 height 13
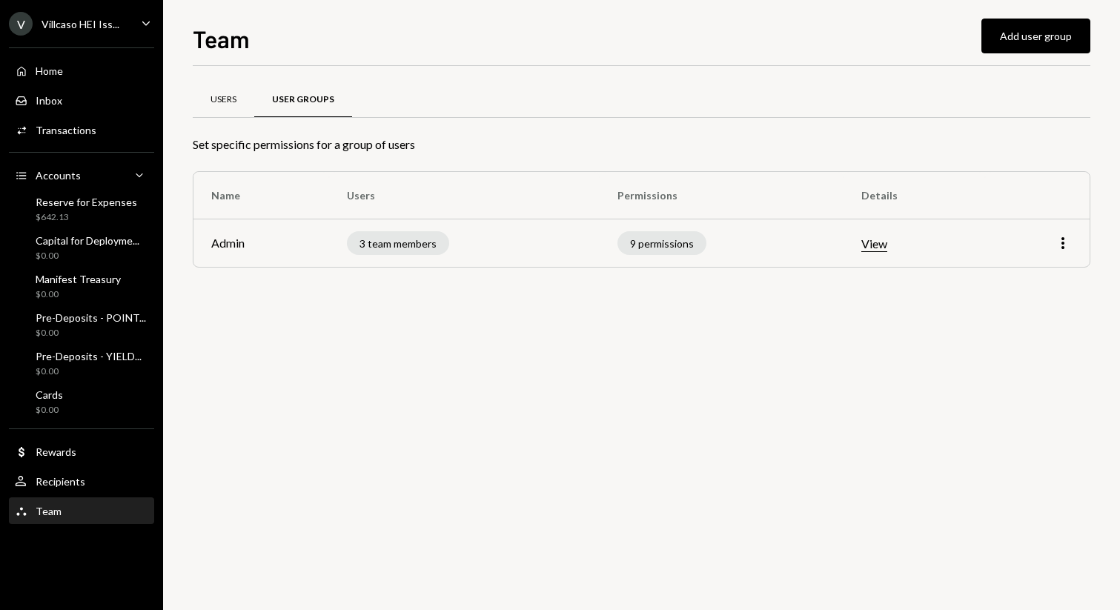
click at [229, 96] on div "Users" at bounding box center [224, 99] width 26 height 13
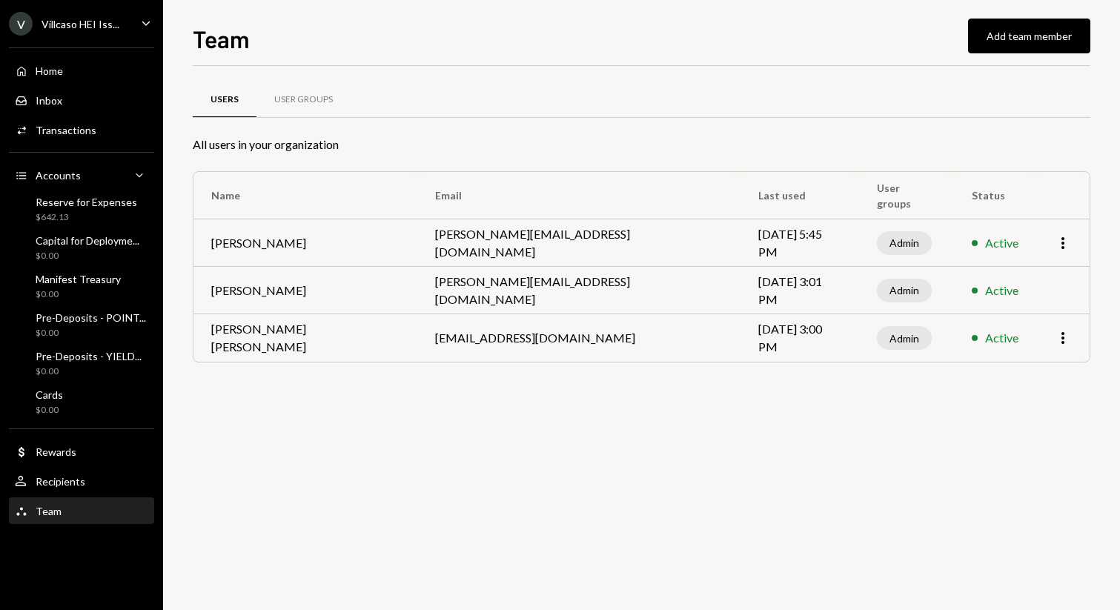
click at [137, 24] on div "V Villcaso HEI Iss... Caret Down" at bounding box center [81, 24] width 163 height 24
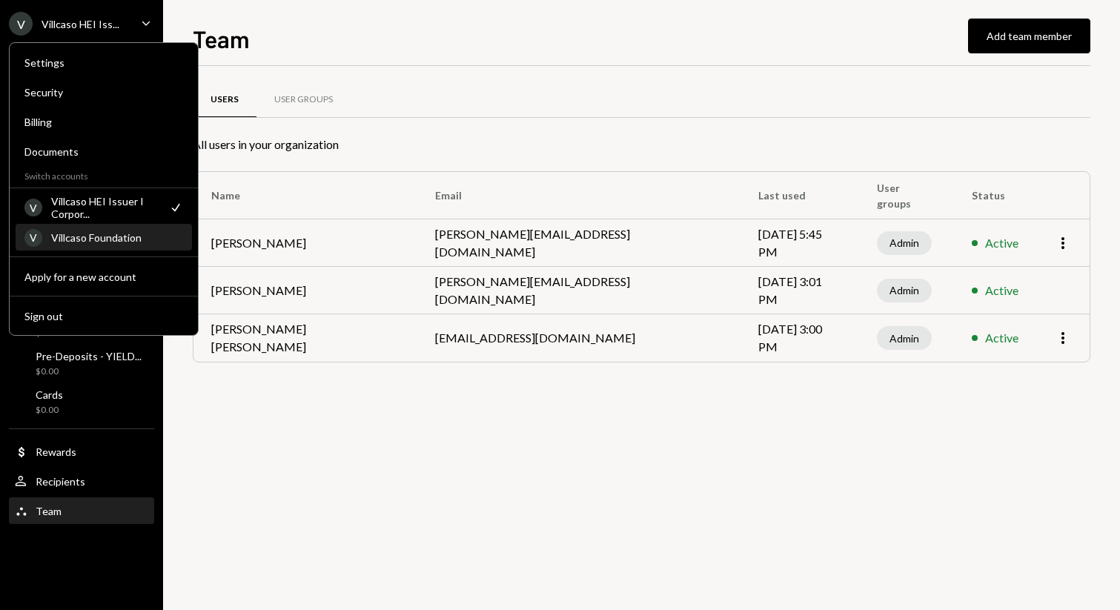
click at [97, 233] on div "Villcaso Foundation" at bounding box center [117, 237] width 132 height 13
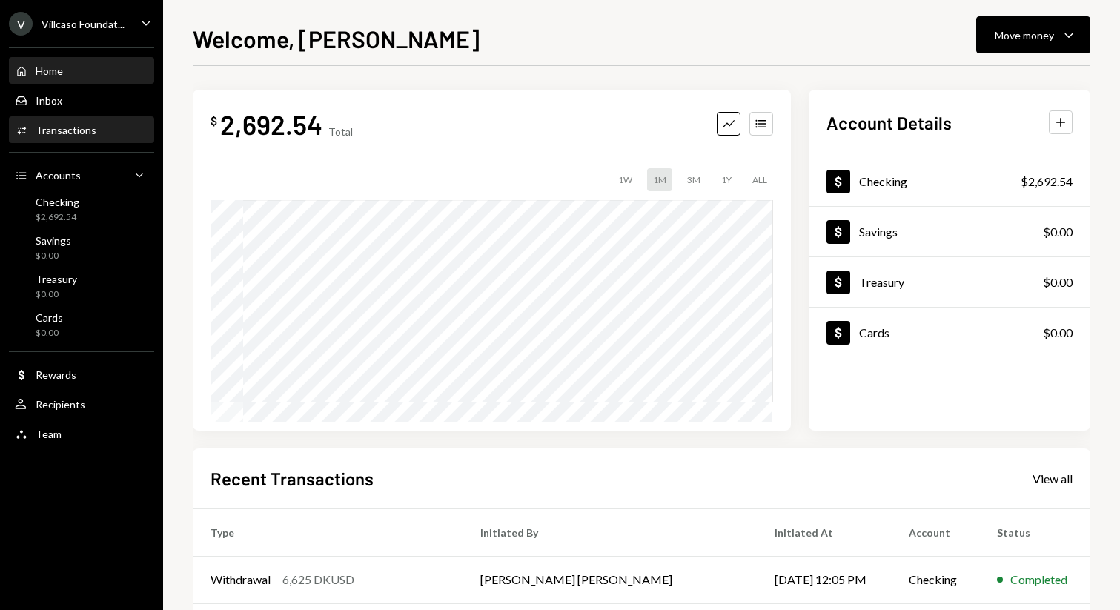
click at [100, 132] on div "Activities Transactions" at bounding box center [81, 130] width 133 height 13
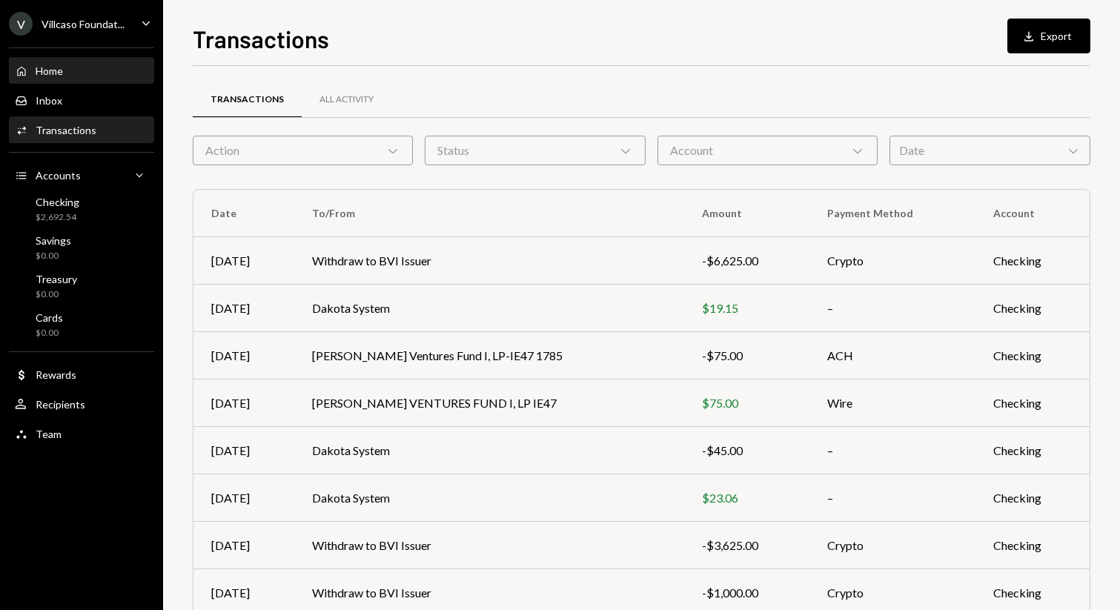
click at [90, 73] on div "Home Home" at bounding box center [81, 70] width 133 height 13
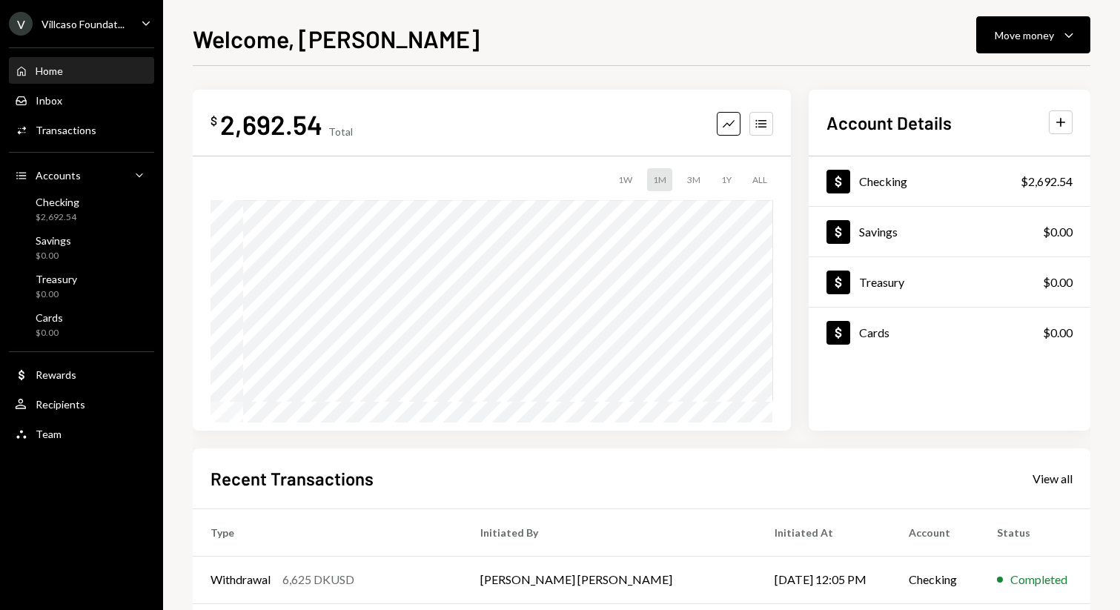
click at [145, 24] on icon "Main" at bounding box center [145, 23] width 7 height 4
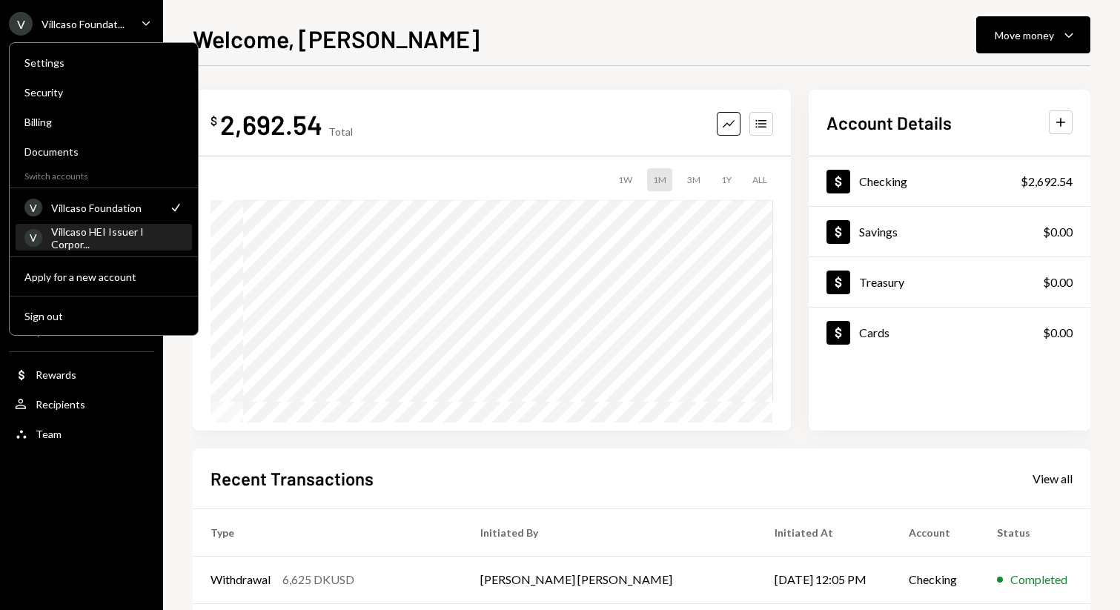
click at [116, 238] on div "Villcaso HEI Issuer I Corpor..." at bounding box center [117, 237] width 132 height 25
